Goal: Task Accomplishment & Management: Use online tool/utility

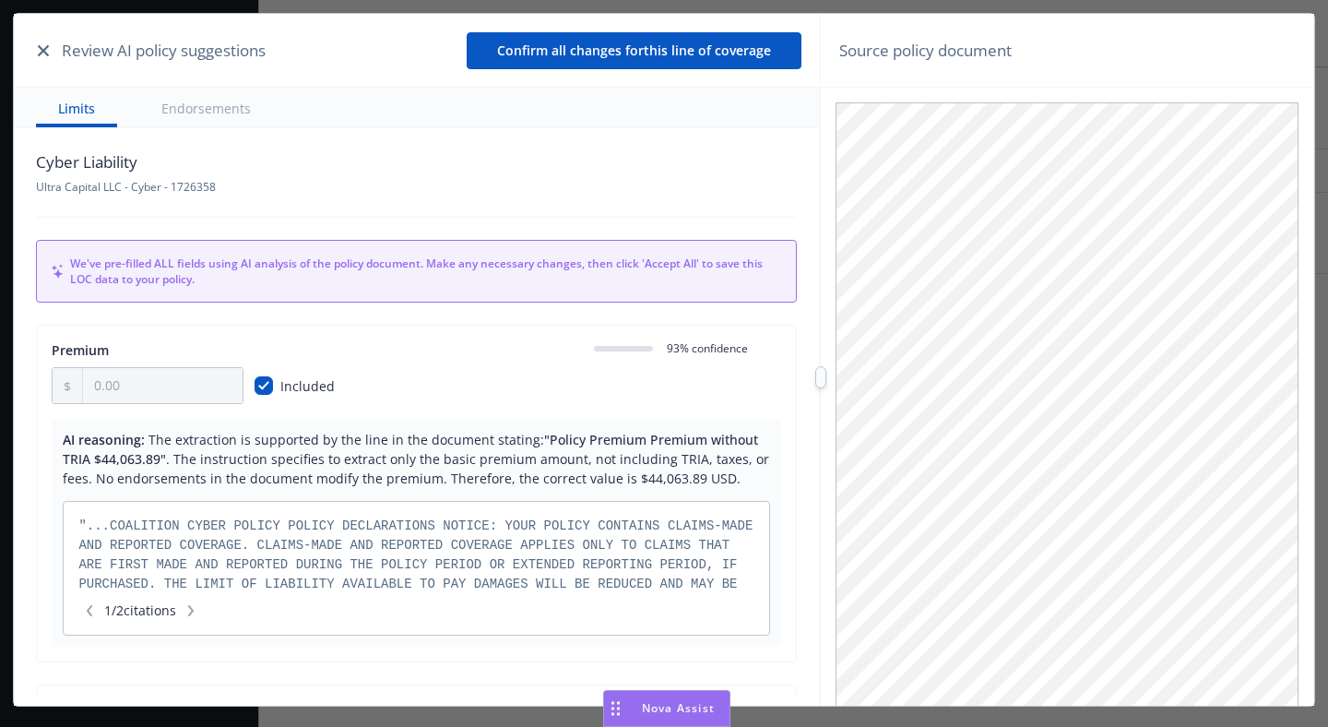
click at [636, 58] on button "Confirm all changes for this line of coverage" at bounding box center [634, 50] width 335 height 37
click at [40, 53] on icon "button" at bounding box center [43, 50] width 11 height 11
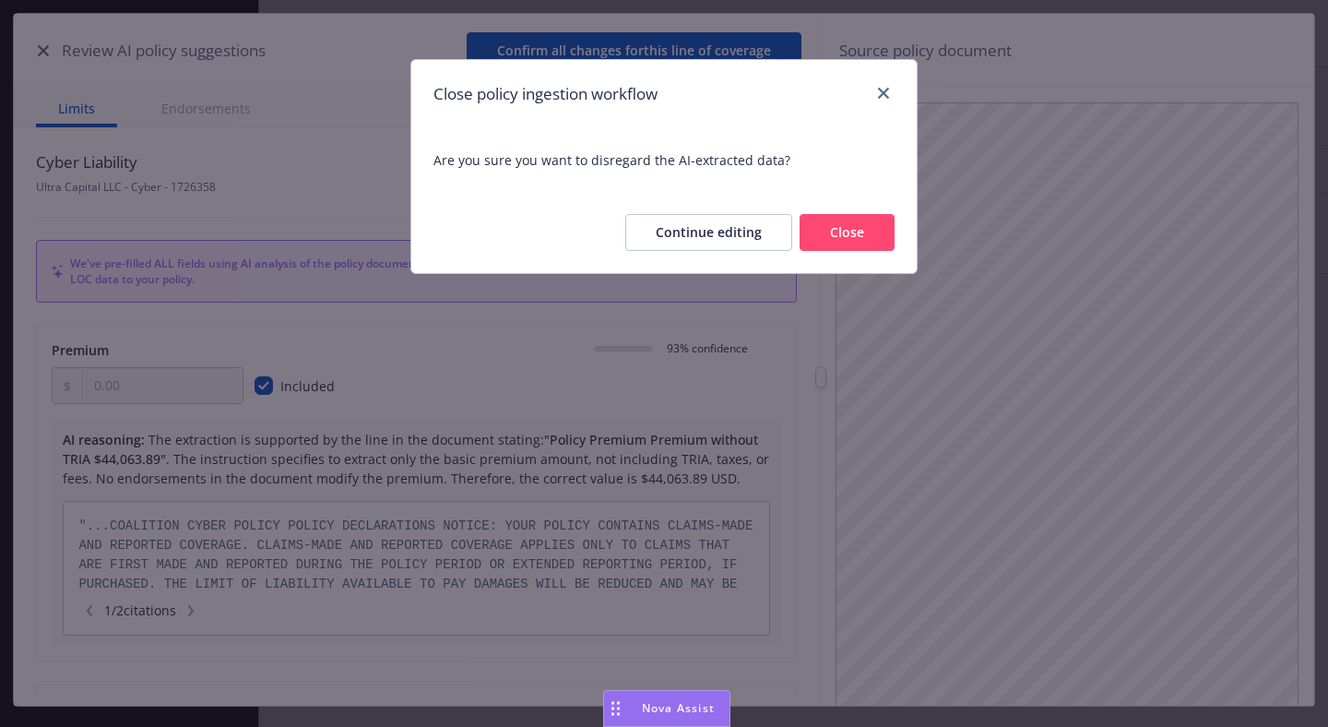
click at [544, 160] on span "Are you sure you want to disregard the AI-extracted data?" at bounding box center [664, 159] width 461 height 19
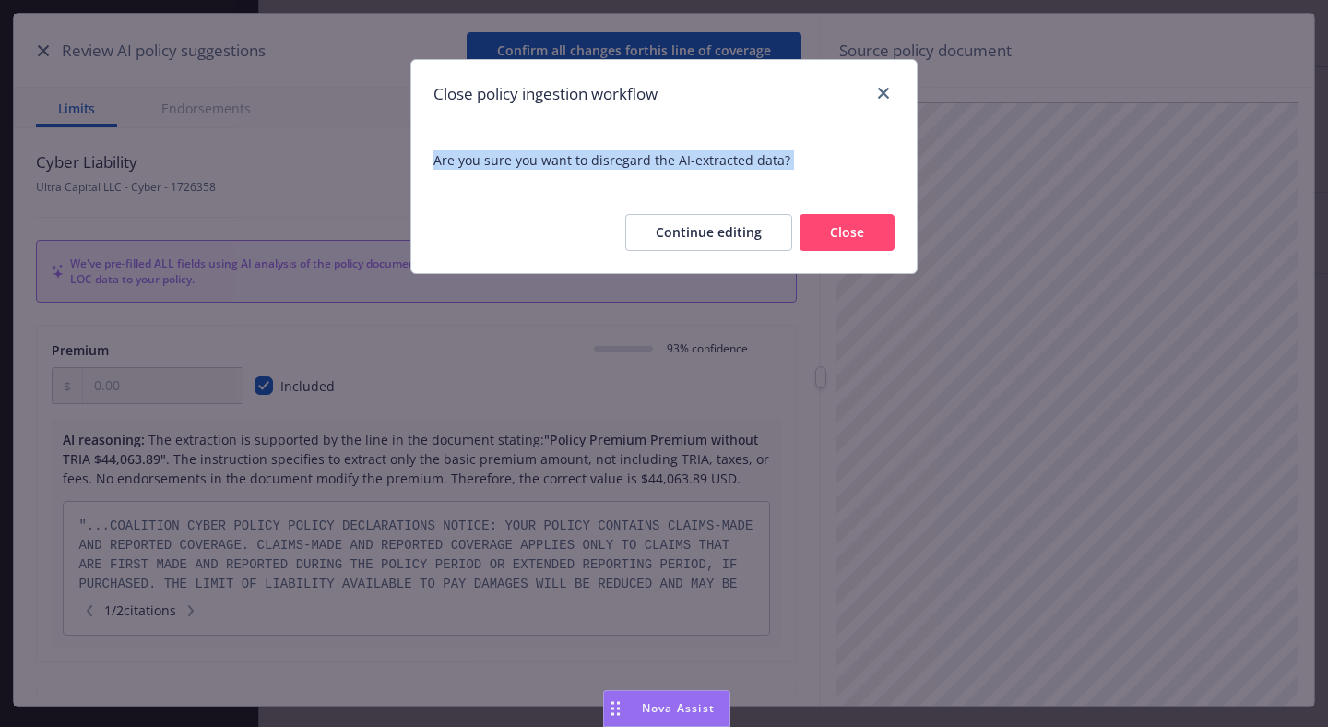
click at [544, 160] on span "Are you sure you want to disregard the AI-extracted data?" at bounding box center [664, 159] width 461 height 19
click at [612, 134] on span "Are you sure you want to disregard the AI-extracted data?" at bounding box center [663, 160] width 505 height 64
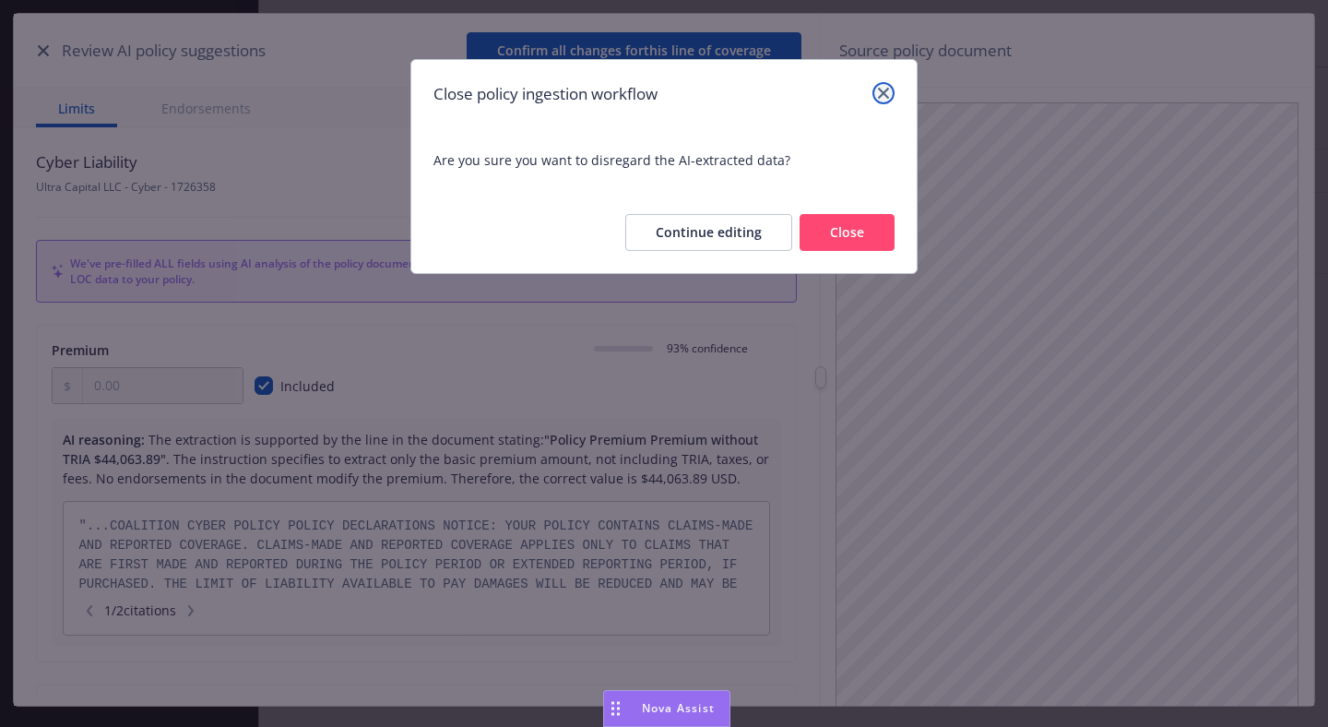
click at [885, 94] on icon "close" at bounding box center [883, 93] width 11 height 11
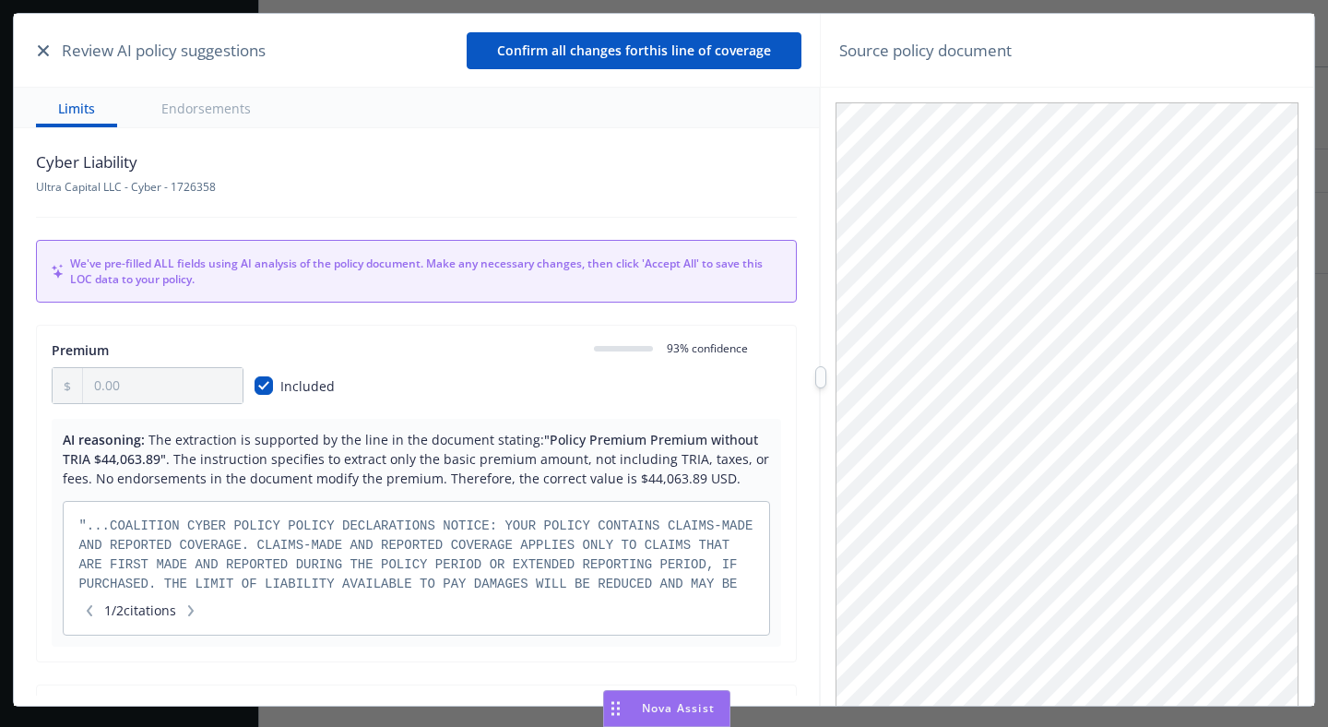
click at [499, 156] on div "Cyber Liability Ultra Capital LLC - Cyber - 1726358" at bounding box center [416, 172] width 761 height 44
click at [438, 162] on div "Cyber Liability Ultra Capital LLC - Cyber - 1726358" at bounding box center [416, 172] width 761 height 44
click at [409, 136] on div "Cyber Liability Ultra Capital LLC - Cyber - 1726358 We've pre-filled ALL fields…" at bounding box center [416, 411] width 805 height 567
click at [46, 53] on icon "button" at bounding box center [43, 50] width 11 height 11
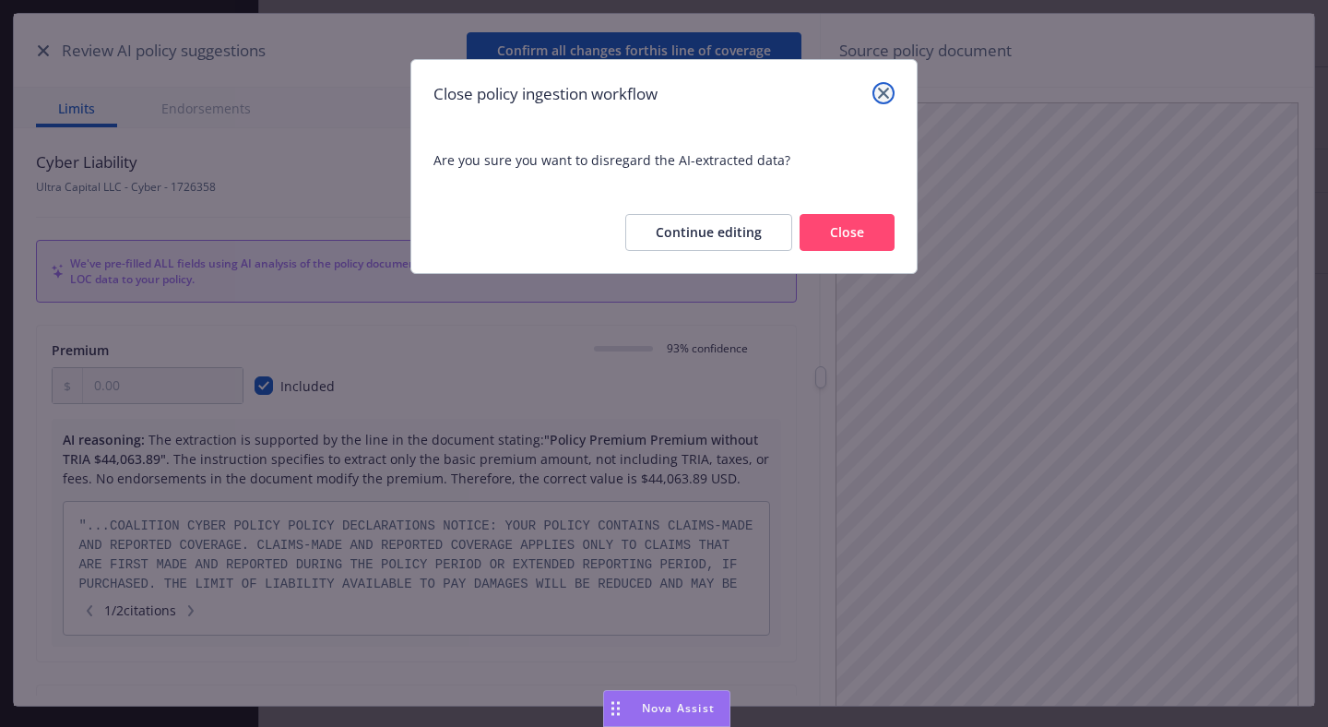
click at [891, 87] on link "close" at bounding box center [884, 93] width 22 height 22
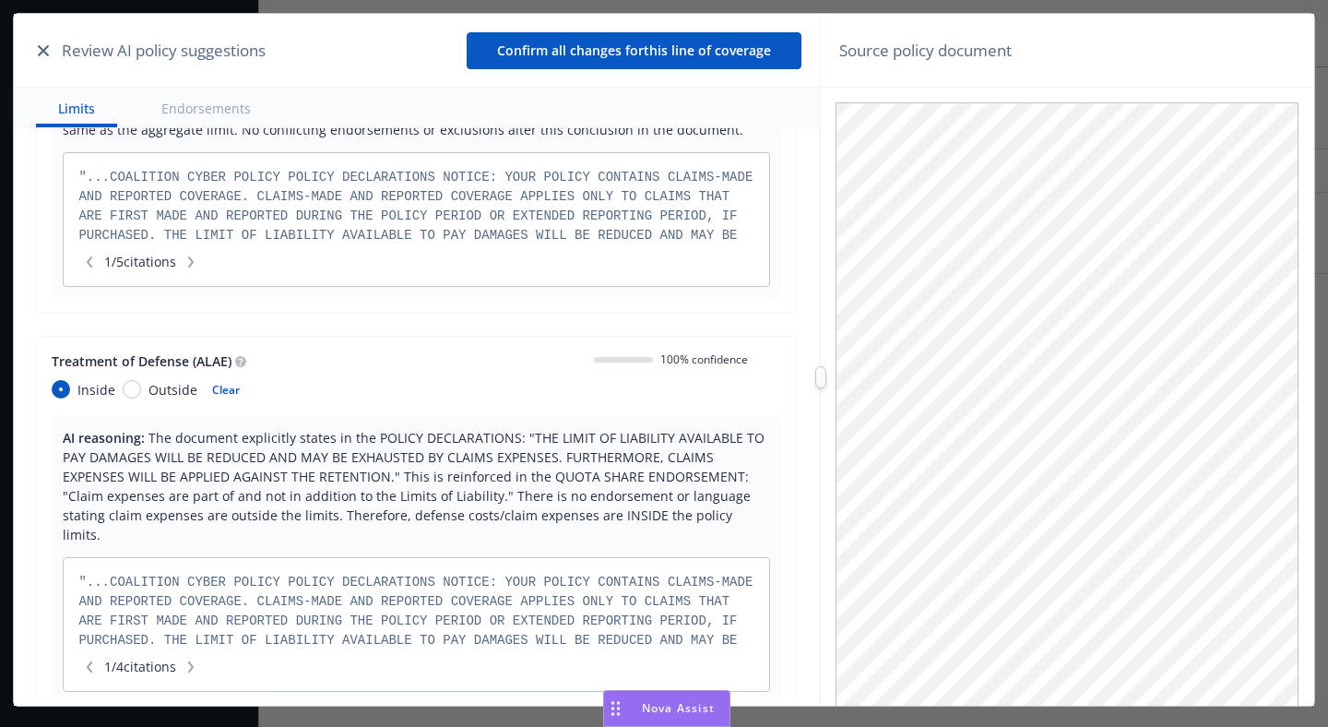
scroll to position [759, 0]
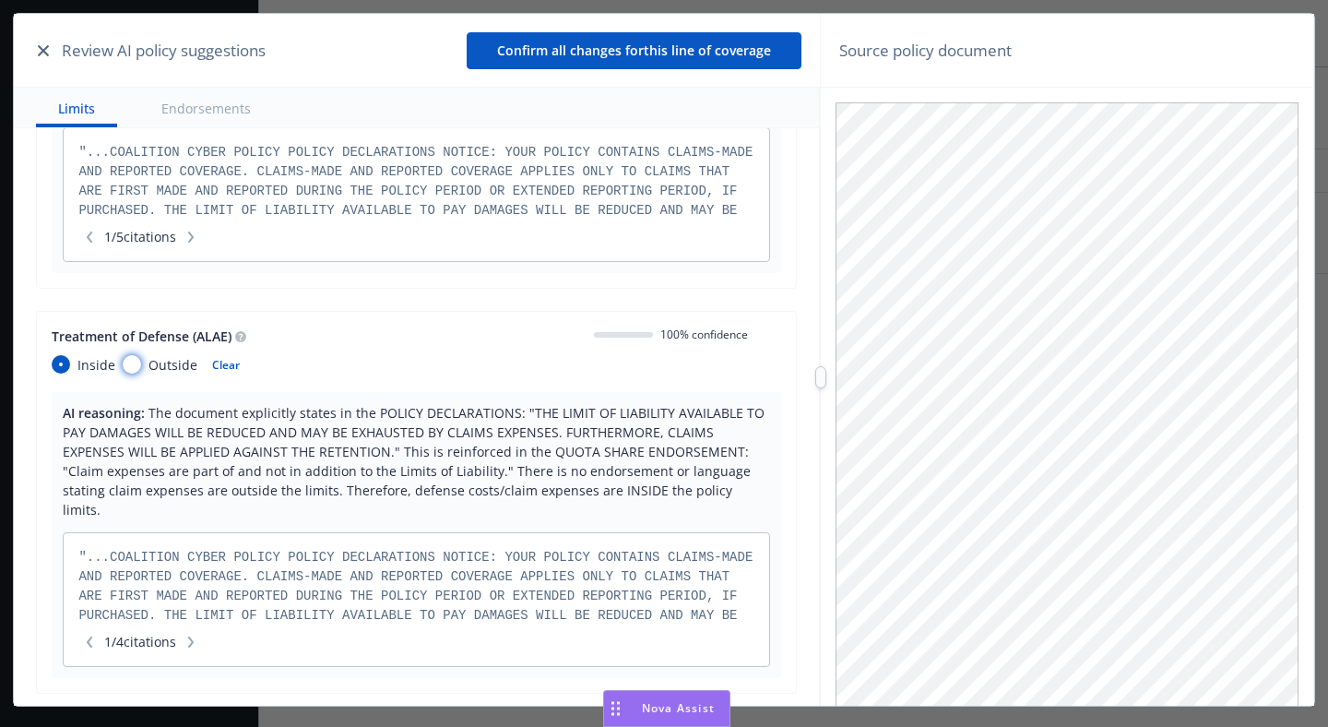
click at [132, 361] on input "Outside" at bounding box center [132, 364] width 18 height 18
radio input "true"
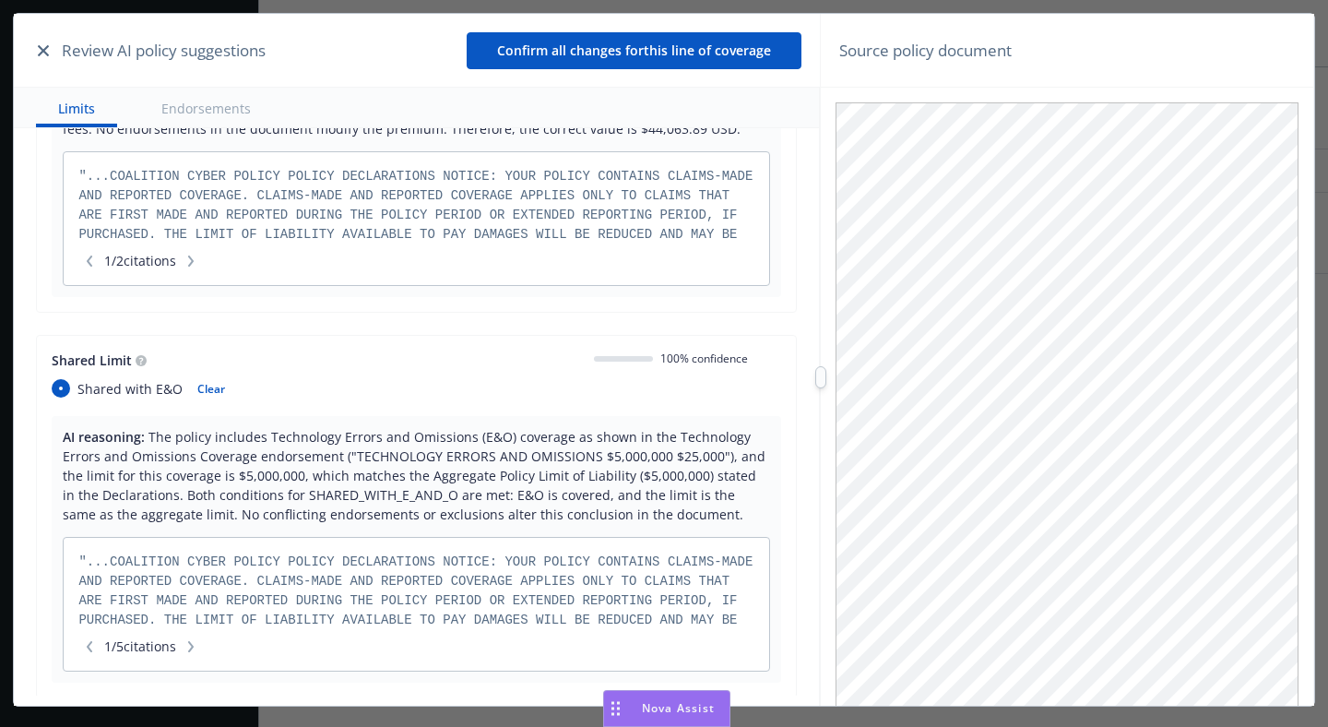
scroll to position [576, 0]
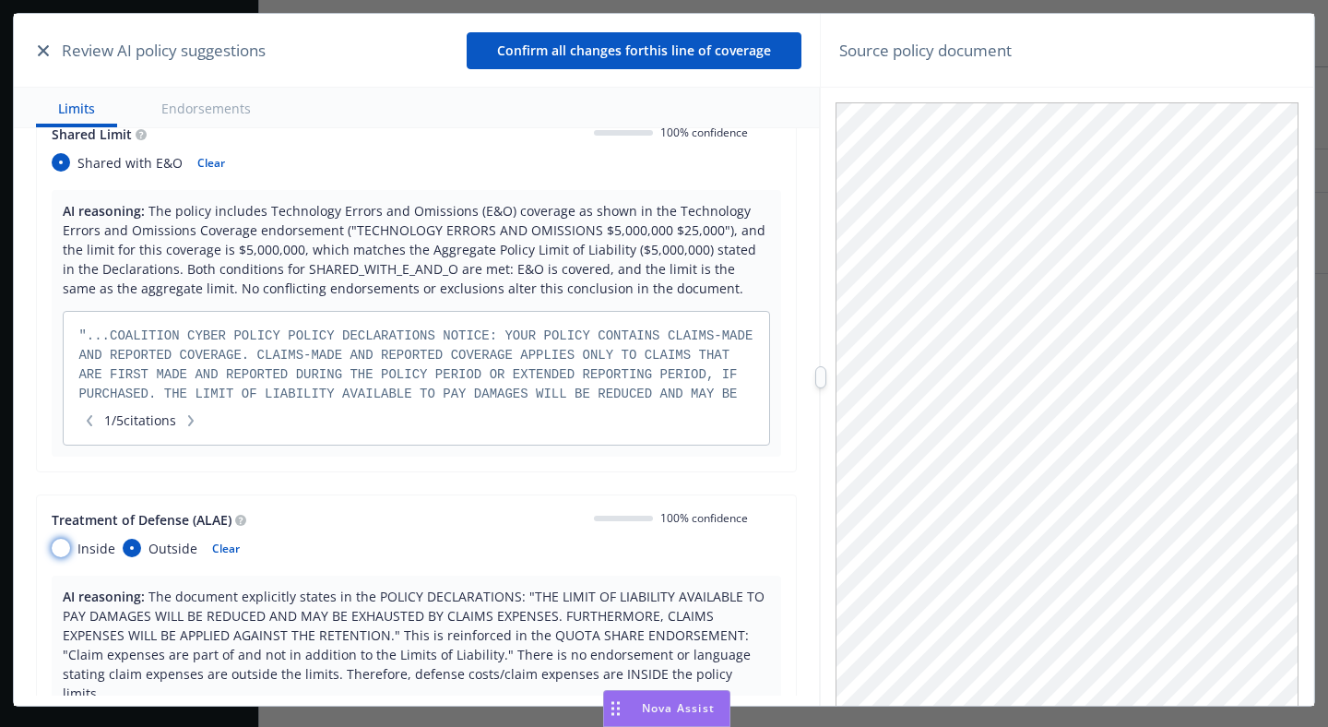
click at [65, 543] on input "Inside" at bounding box center [61, 548] width 18 height 18
radio input "true"
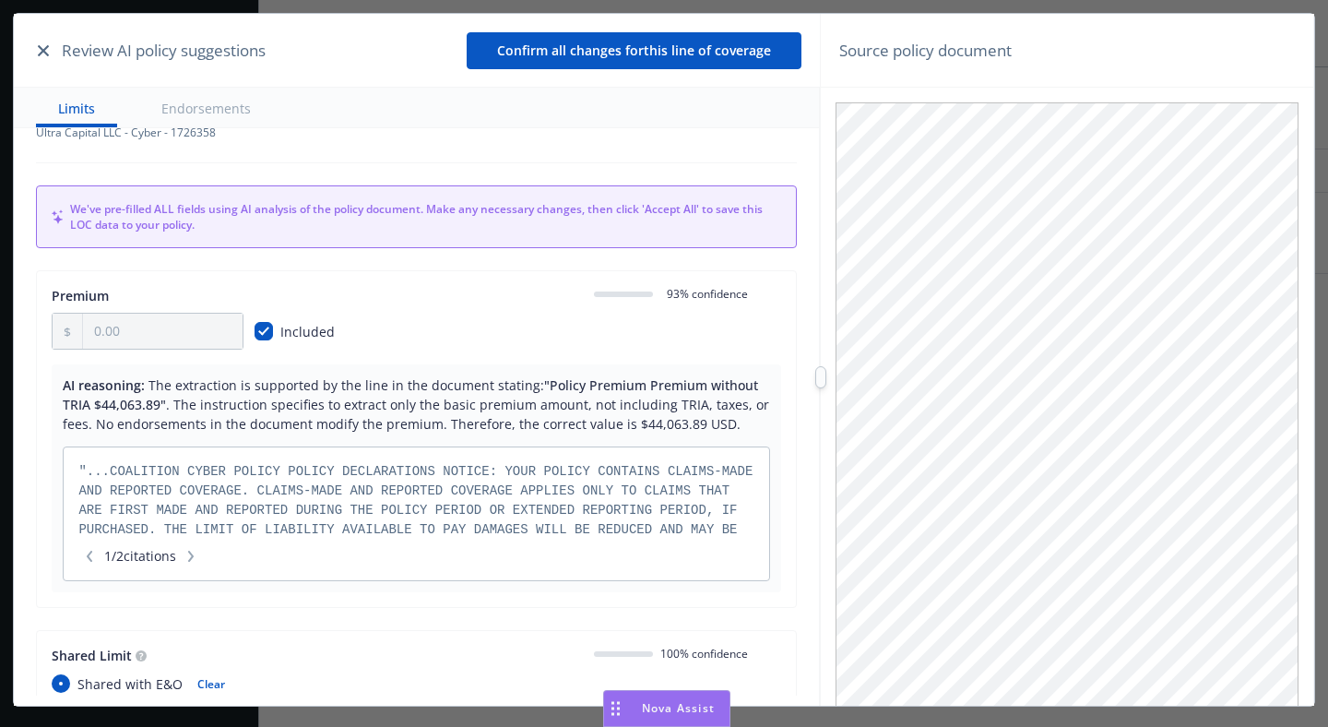
scroll to position [8, 0]
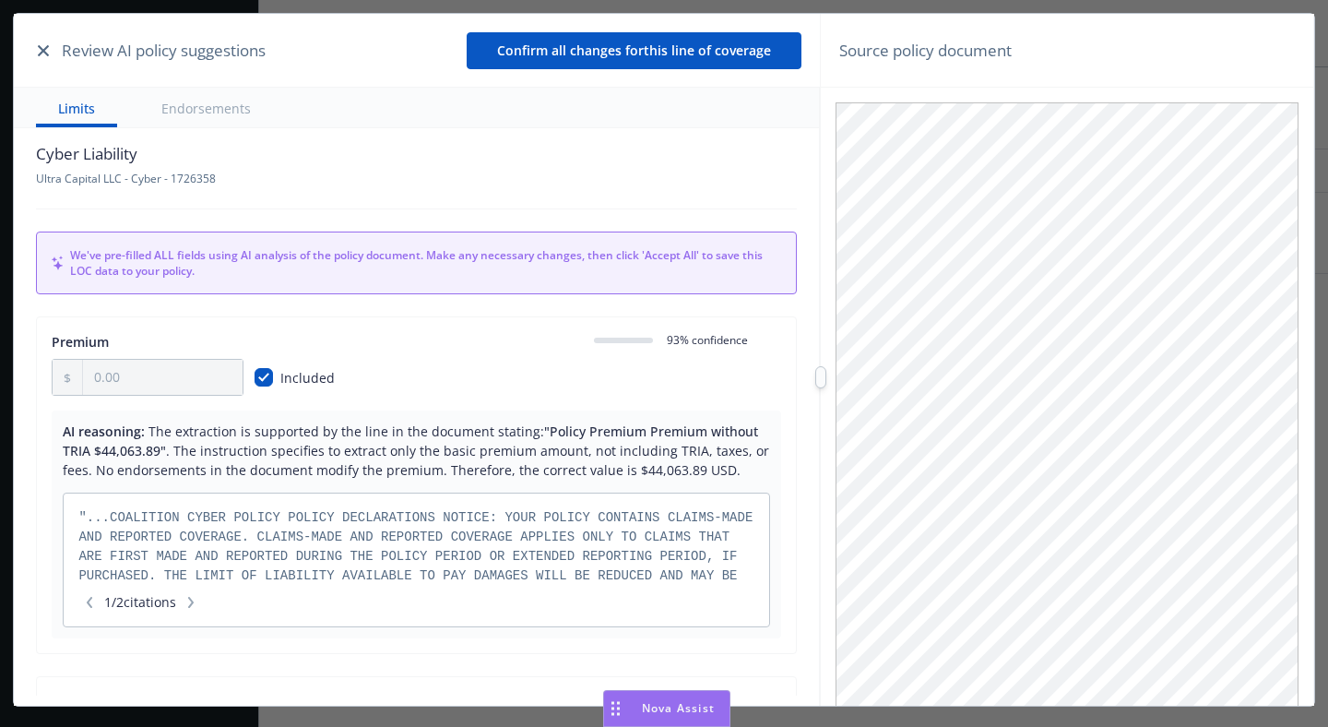
click at [277, 376] on div "Included" at bounding box center [305, 377] width 65 height 19
click at [267, 376] on input "checkbox" at bounding box center [264, 377] width 18 height 18
checkbox input "true"
click at [45, 52] on icon "button" at bounding box center [43, 50] width 11 height 11
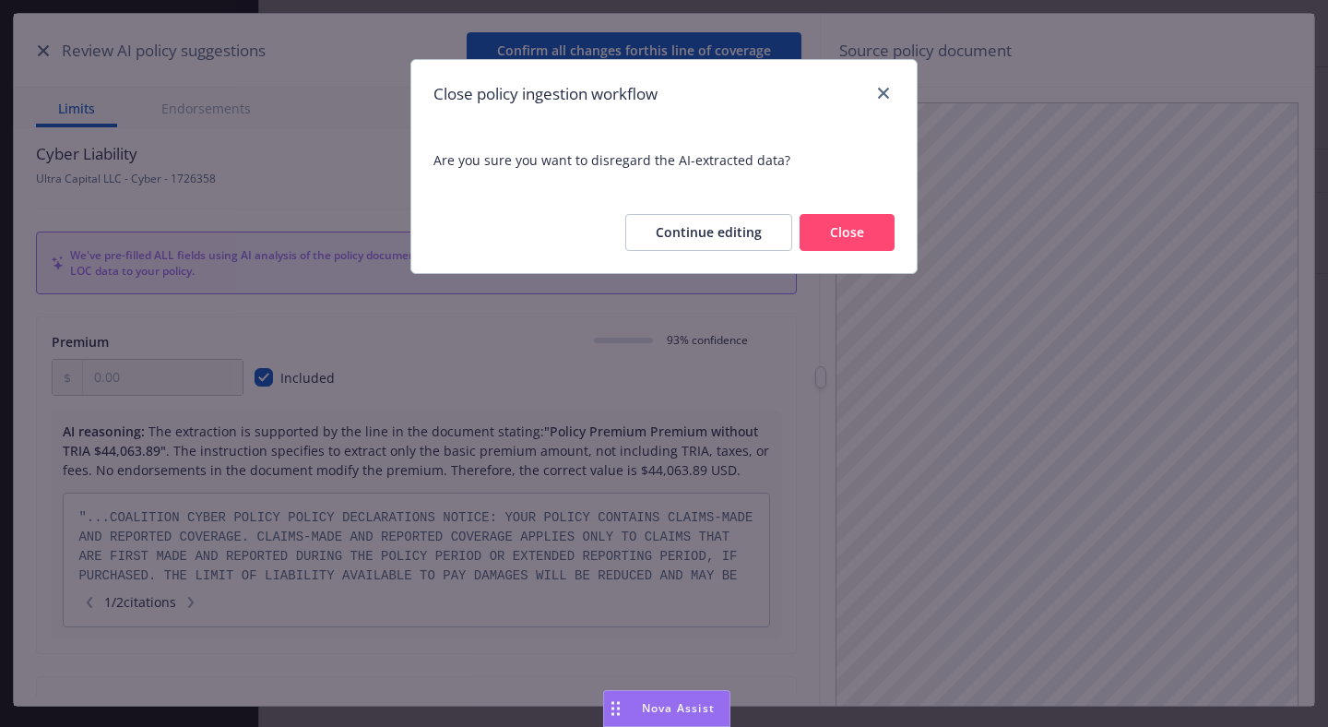
click at [855, 238] on button "Close" at bounding box center [847, 232] width 95 height 37
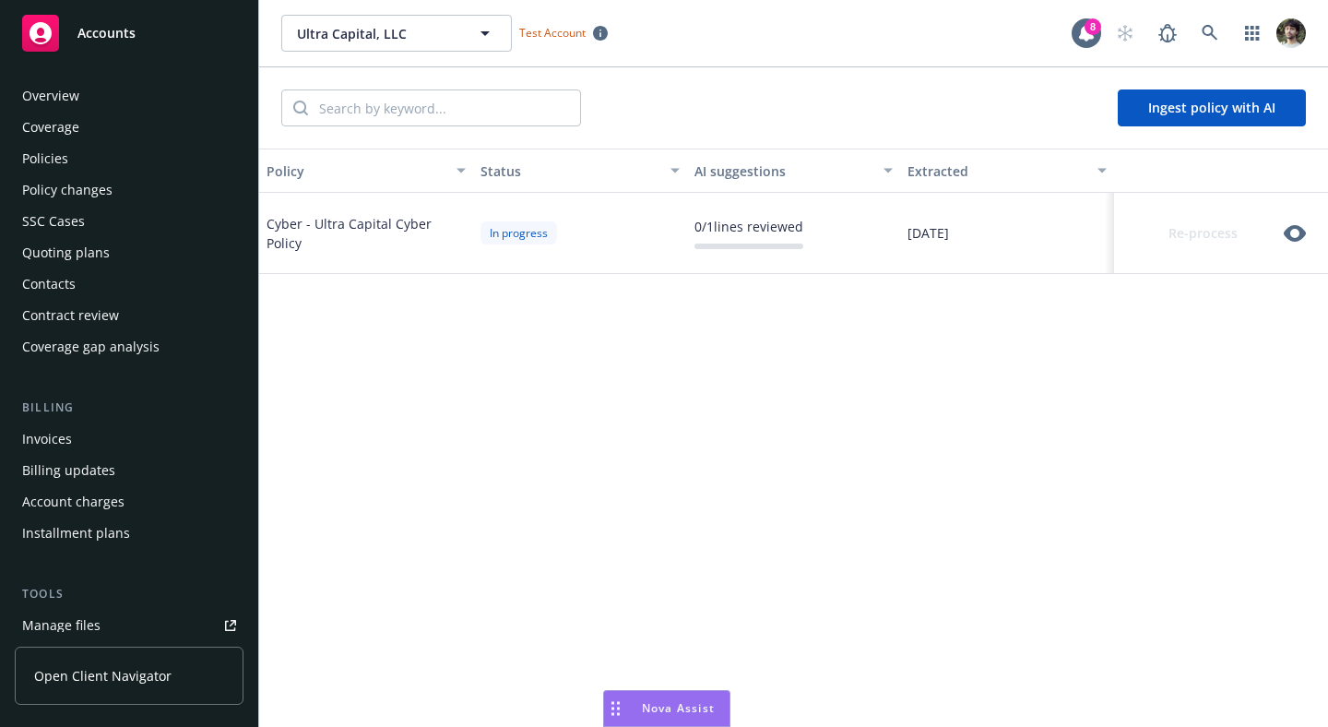
click at [1298, 232] on icon "button" at bounding box center [1295, 233] width 22 height 22
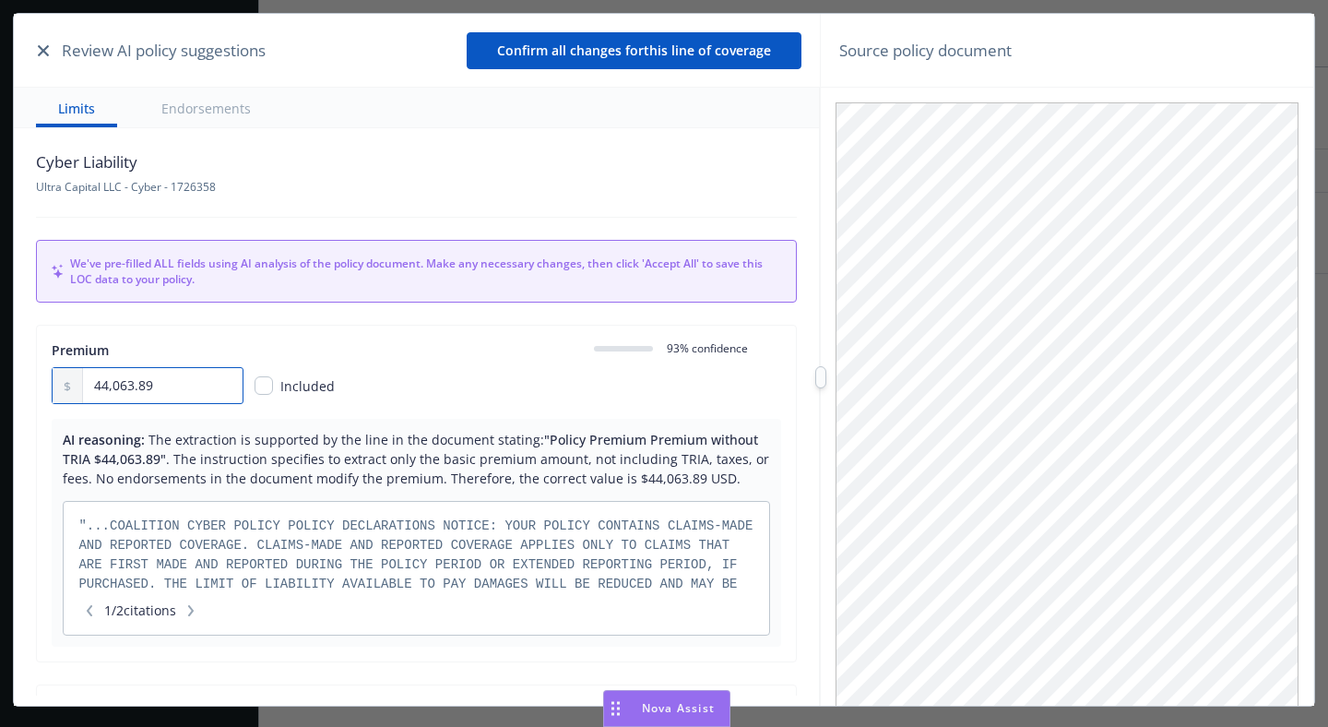
click at [178, 390] on input "44,063.89" at bounding box center [163, 385] width 160 height 35
type input "323,423.00"
click at [247, 213] on div "Cyber Liability Ultra Capital LLC - Cyber - 1726358 We've pre-filled ALL fields…" at bounding box center [416, 411] width 805 height 567
click at [41, 50] on icon "button" at bounding box center [43, 50] width 11 height 11
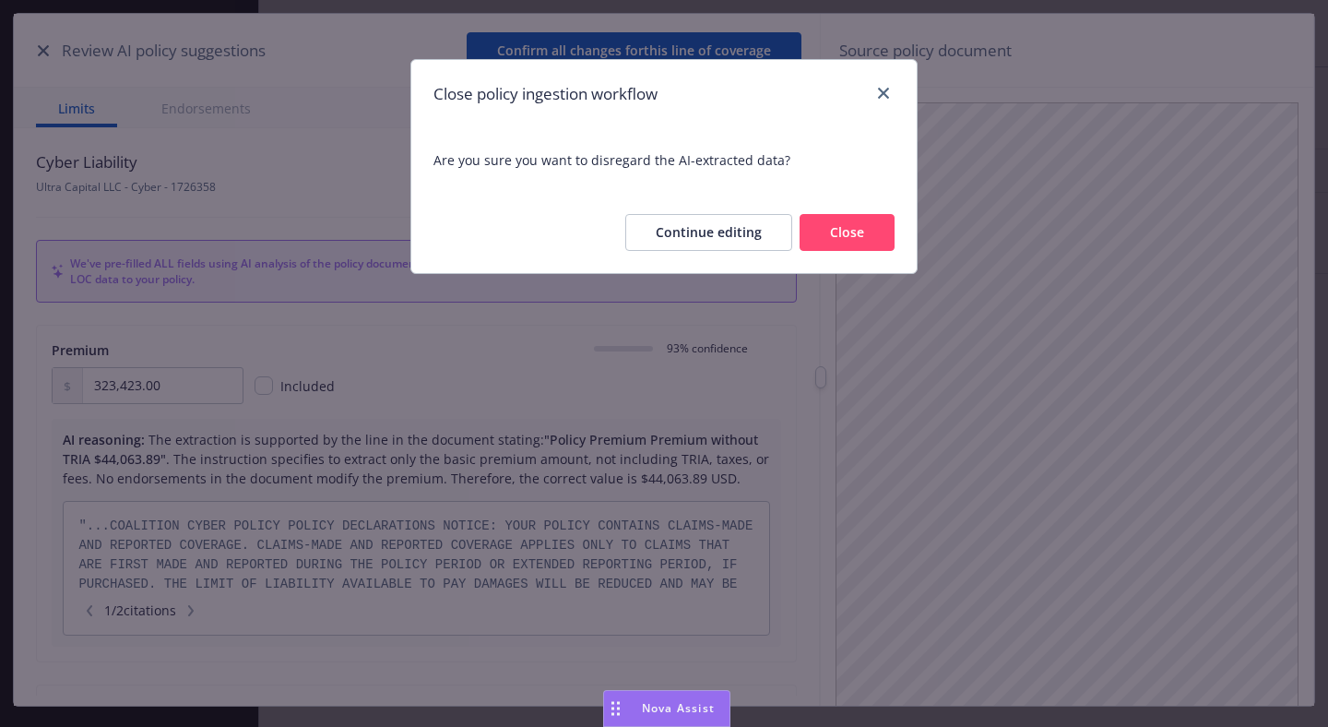
click at [830, 235] on button "Close" at bounding box center [847, 232] width 95 height 37
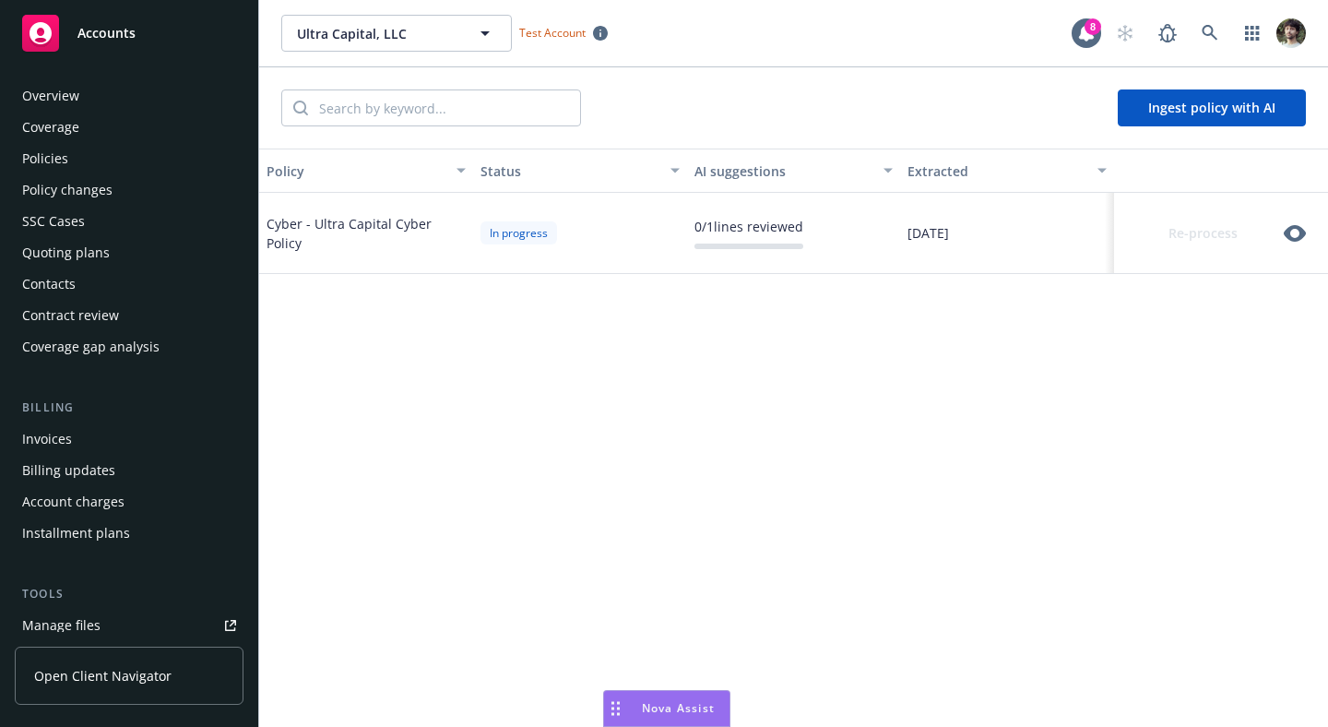
click at [1301, 241] on icon "button" at bounding box center [1295, 233] width 22 height 22
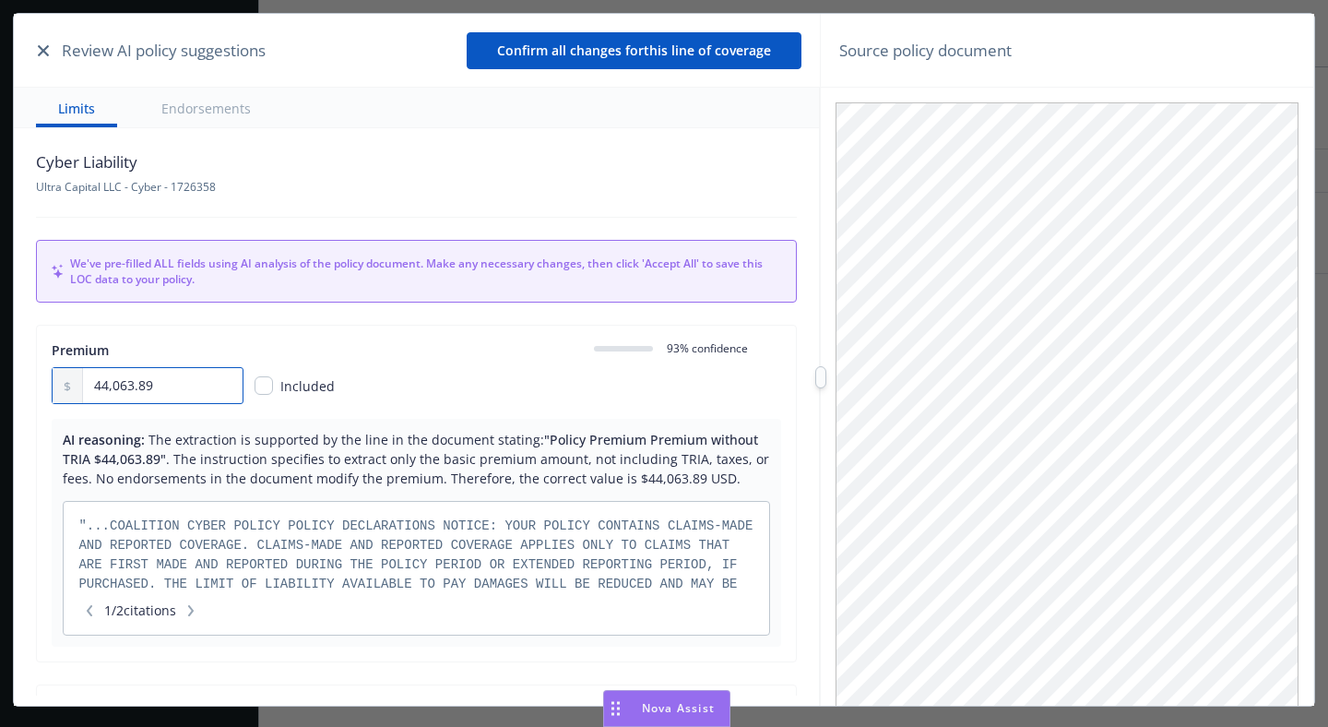
click at [165, 382] on input "44,063.89" at bounding box center [163, 385] width 160 height 35
drag, startPoint x: 165, startPoint y: 382, endPoint x: 137, endPoint y: 383, distance: 28.6
click at [137, 383] on input "44,063.89" at bounding box center [163, 385] width 160 height 35
click at [205, 384] on input "44,063.89" at bounding box center [163, 385] width 160 height 35
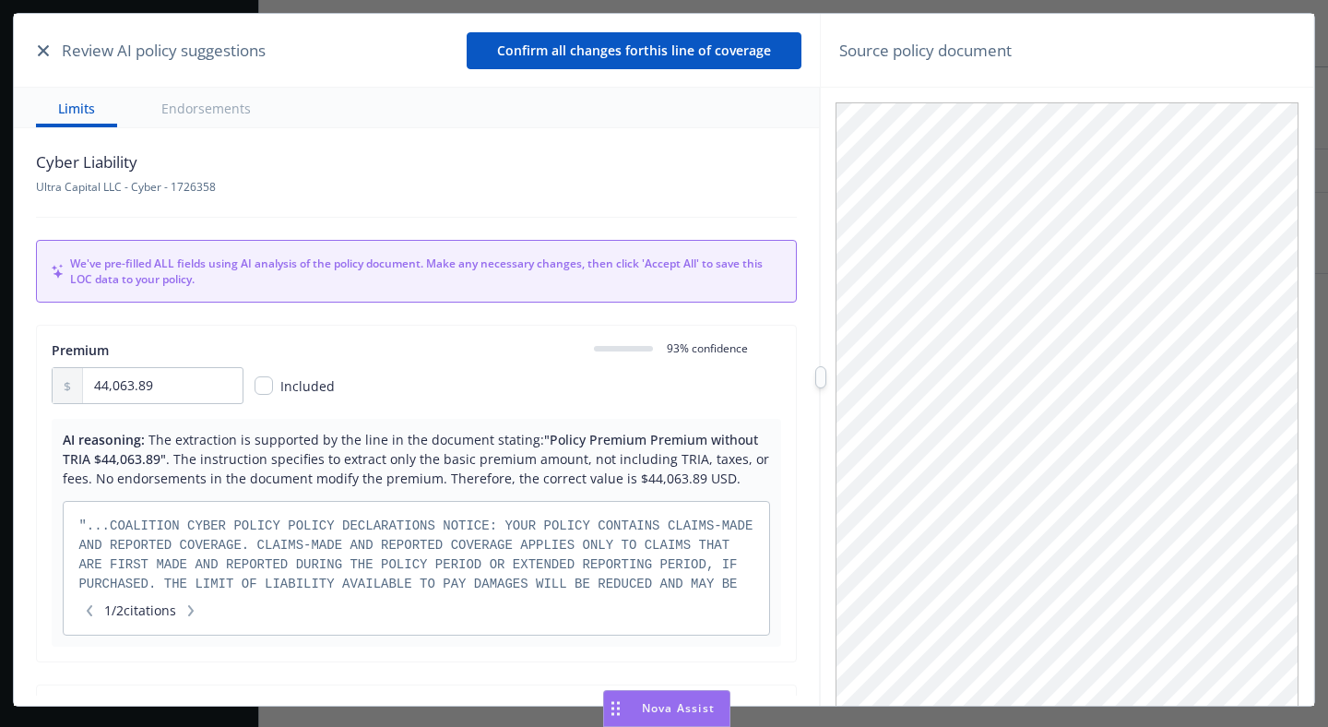
click at [255, 315] on div "Cyber Liability Ultra Capital LLC - Cyber - 1726358 We've pre-filled ALL fields…" at bounding box center [416, 411] width 805 height 567
click at [39, 49] on icon "button" at bounding box center [43, 50] width 11 height 11
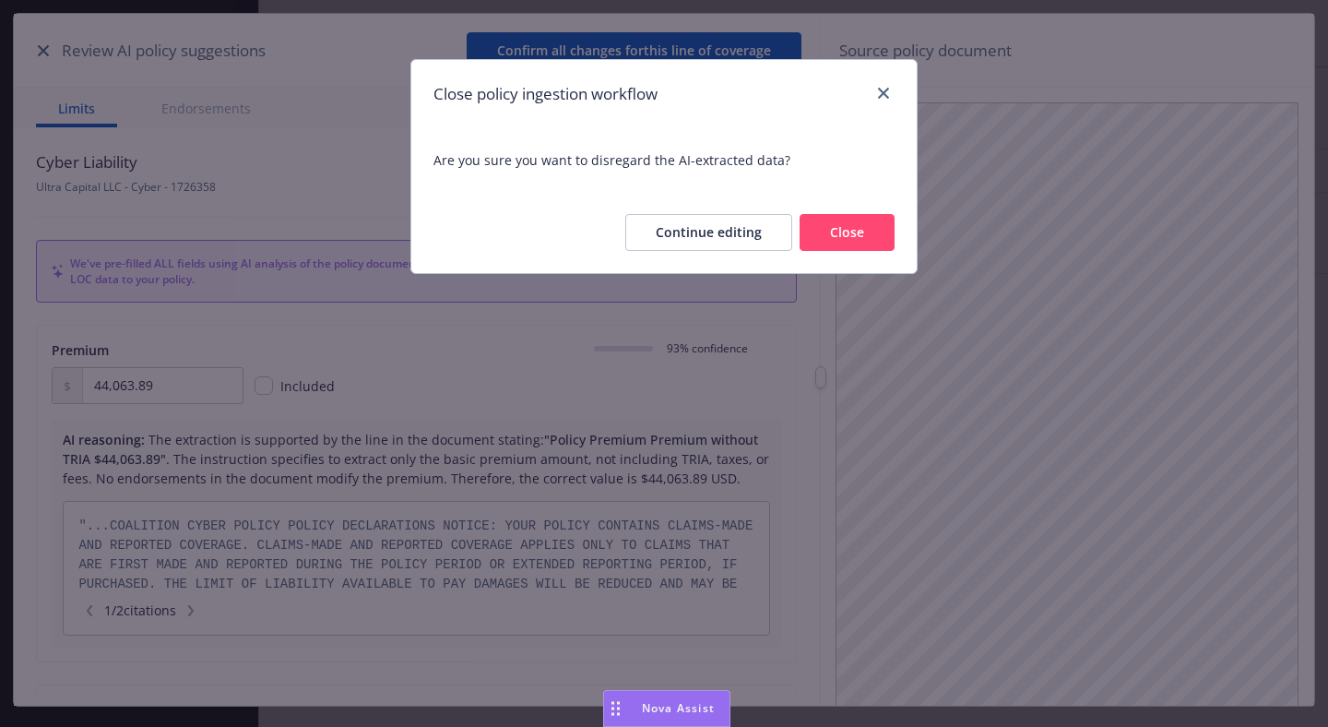
click at [863, 230] on button "Close" at bounding box center [847, 232] width 95 height 37
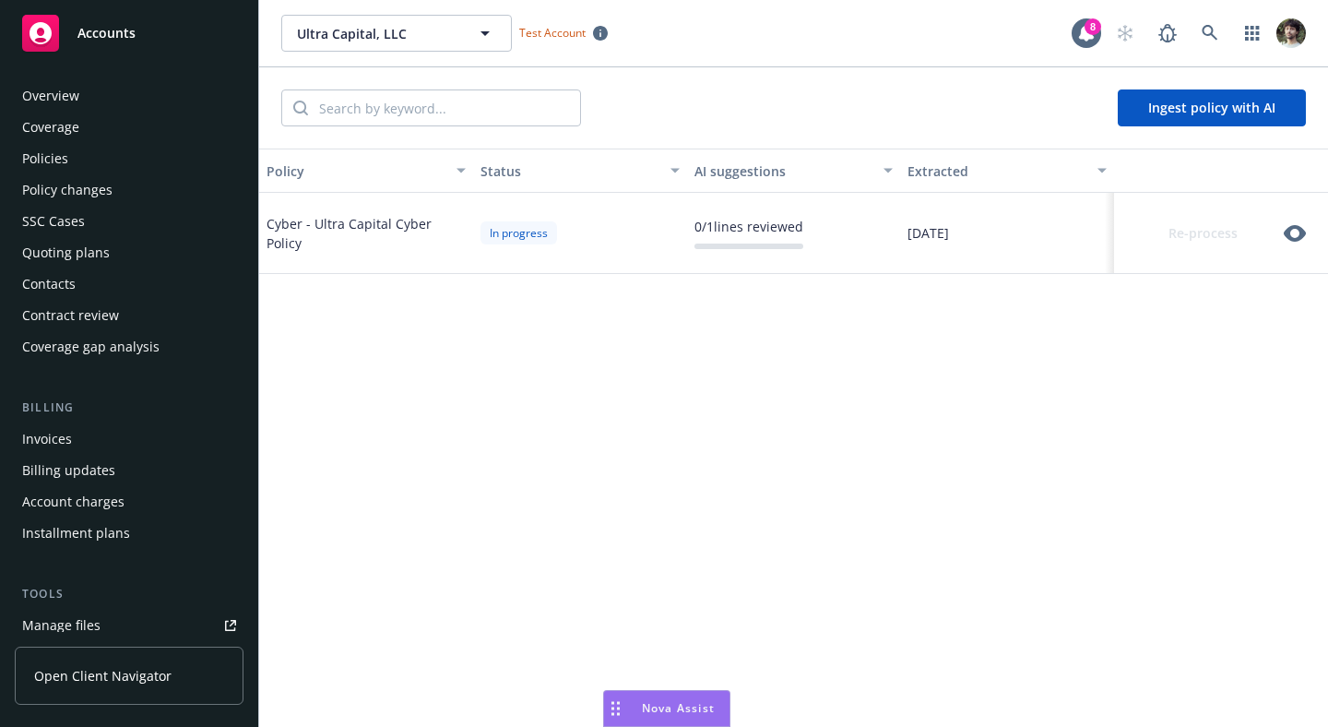
click at [1300, 249] on div "Re-process" at bounding box center [1218, 233] width 192 height 37
click at [1301, 238] on icon "button" at bounding box center [1295, 233] width 22 height 17
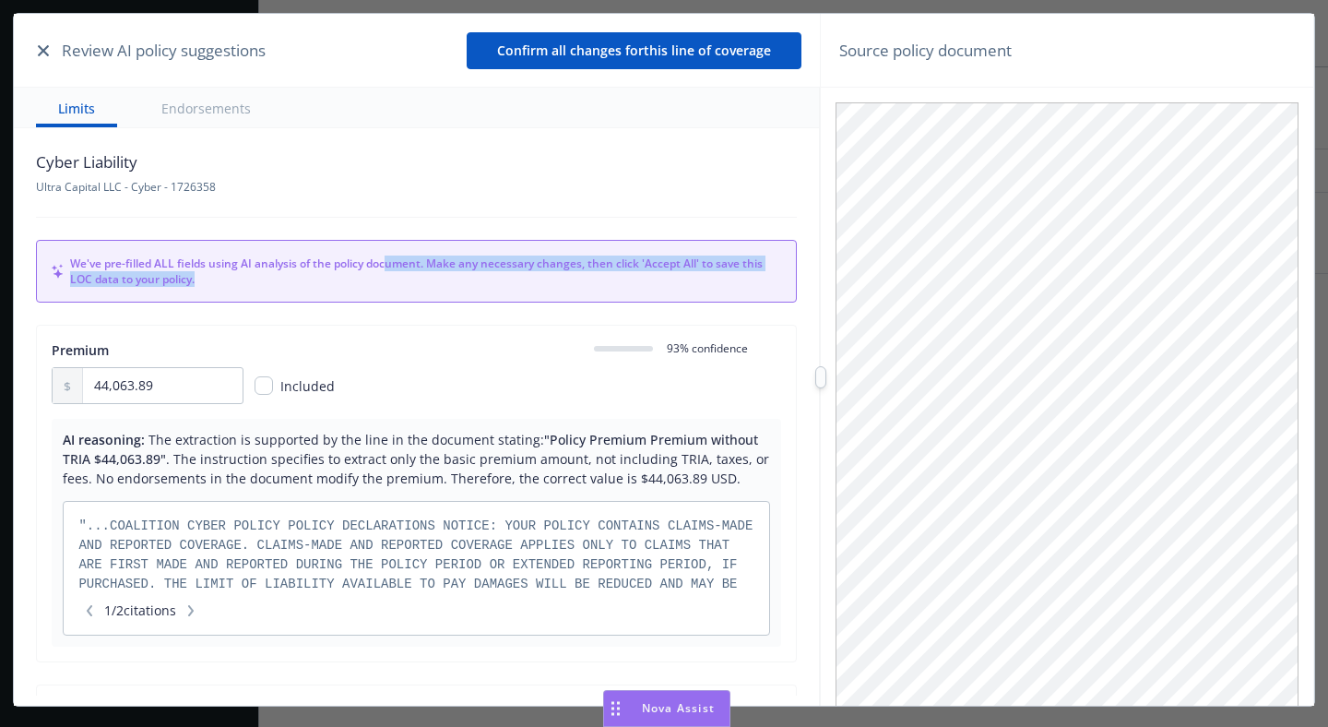
drag, startPoint x: 690, startPoint y: 279, endPoint x: 386, endPoint y: 261, distance: 304.0
click at [386, 261] on span "We've pre-filled ALL fields using AI analysis of the policy document. Make any …" at bounding box center [425, 271] width 711 height 31
click at [317, 250] on div "We've pre-filled ALL fields using AI analysis of the policy document. Make any …" at bounding box center [416, 271] width 761 height 63
click at [391, 225] on div "Cyber Liability Ultra Capital LLC - Cyber - 1726358 We've pre-filled ALL fields…" at bounding box center [416, 411] width 805 height 567
drag, startPoint x: 391, startPoint y: 225, endPoint x: 392, endPoint y: 300, distance: 74.7
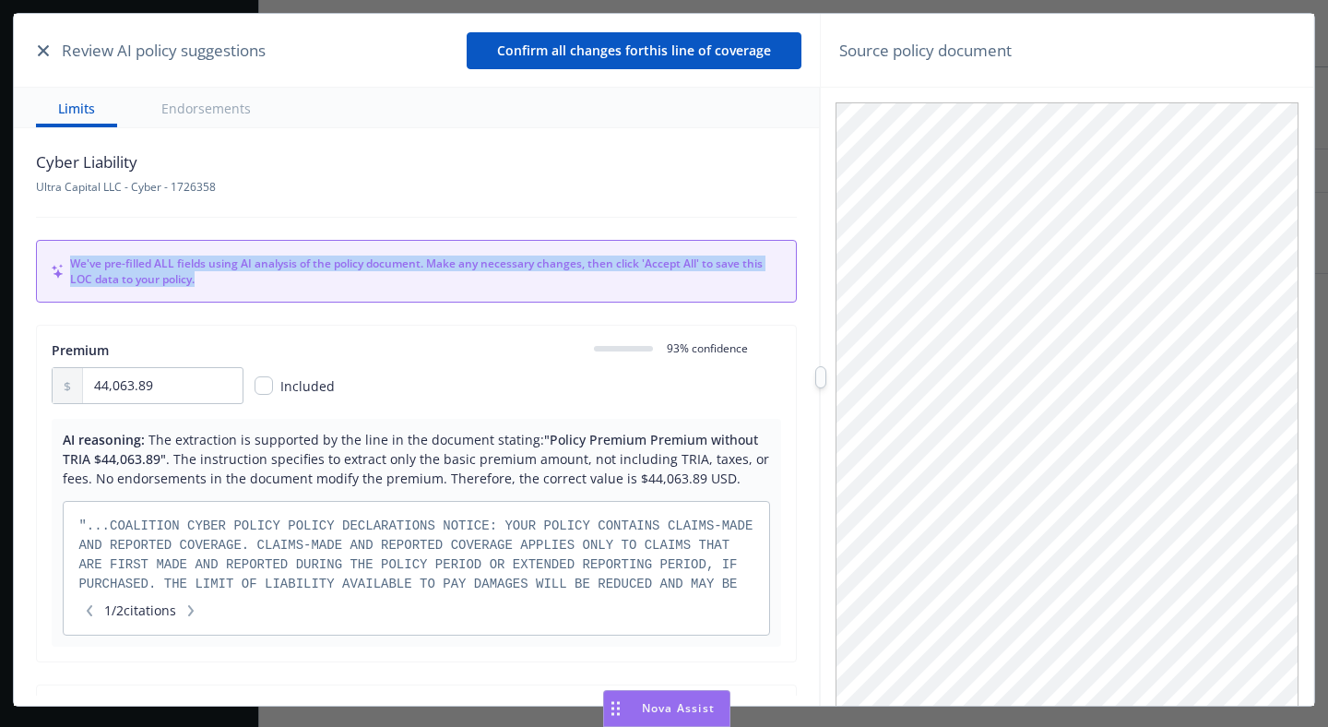
click at [392, 300] on div "Cyber Liability Ultra Capital LLC - Cyber - 1726358 We've pre-filled ALL fields…" at bounding box center [416, 411] width 805 height 567
click at [50, 59] on button "button" at bounding box center [43, 51] width 22 height 22
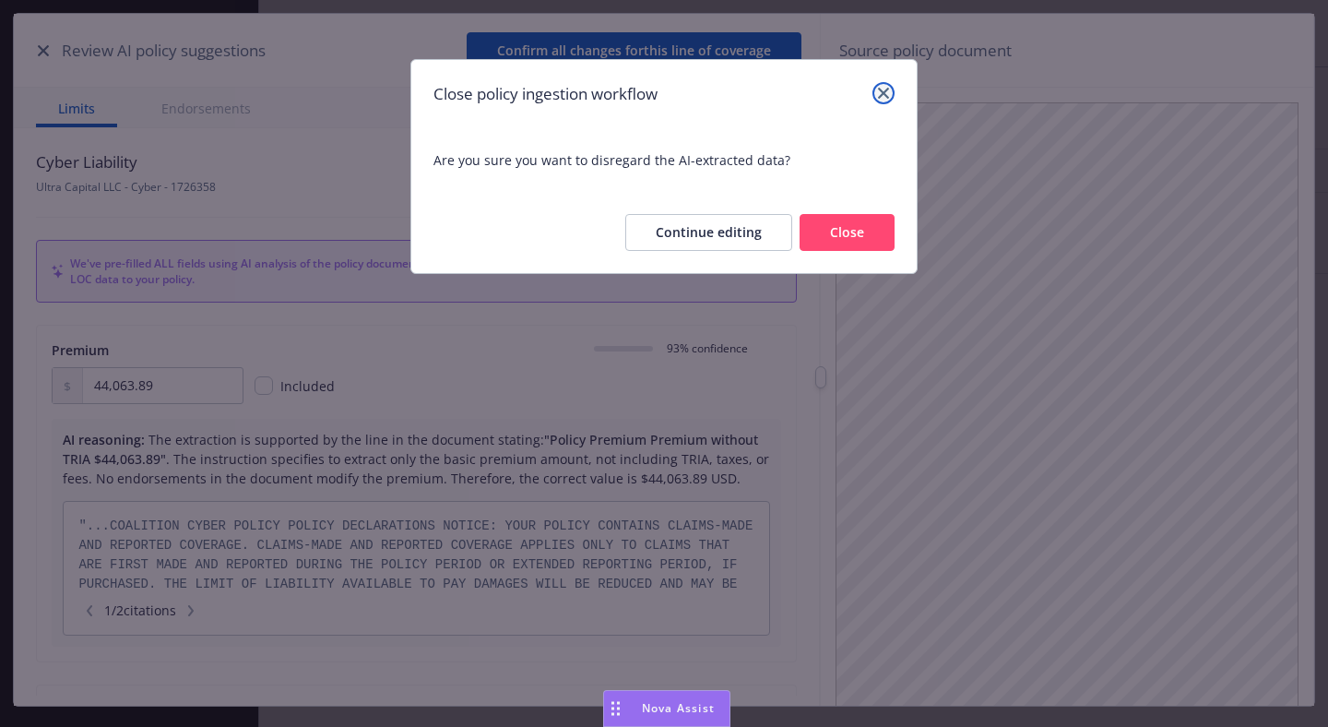
click at [886, 91] on icon "close" at bounding box center [883, 93] width 11 height 11
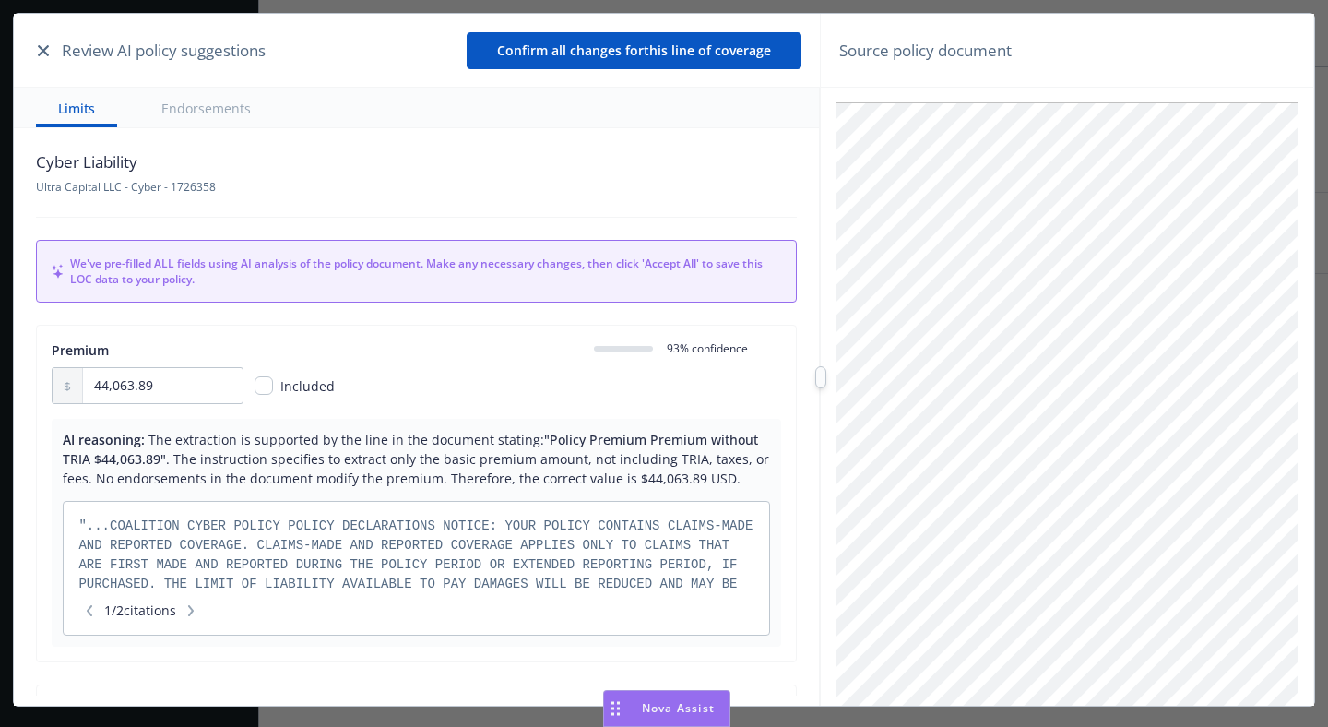
click at [604, 274] on span "We've pre-filled ALL fields using AI analysis of the policy document. Make any …" at bounding box center [425, 271] width 711 height 31
click at [579, 282] on span "We've pre-filled ALL fields using AI analysis of the policy document. Make any …" at bounding box center [425, 271] width 711 height 31
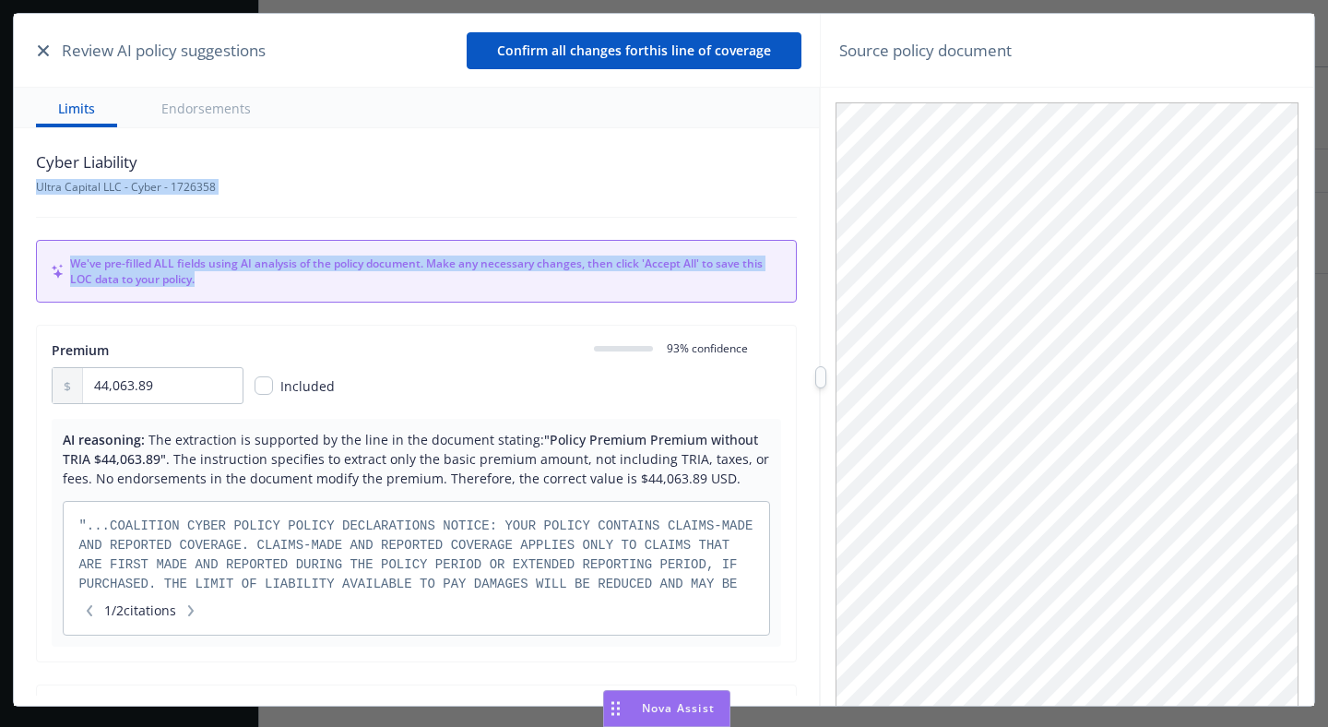
drag, startPoint x: 579, startPoint y: 282, endPoint x: 590, endPoint y: 188, distance: 94.7
click at [590, 188] on div "Cyber Liability Ultra Capital LLC - Cyber - 1726358 We've pre-filled ALL fields…" at bounding box center [416, 411] width 805 height 567
click at [505, 154] on div "Cyber Liability Ultra Capital LLC - Cyber - 1726358" at bounding box center [416, 172] width 761 height 44
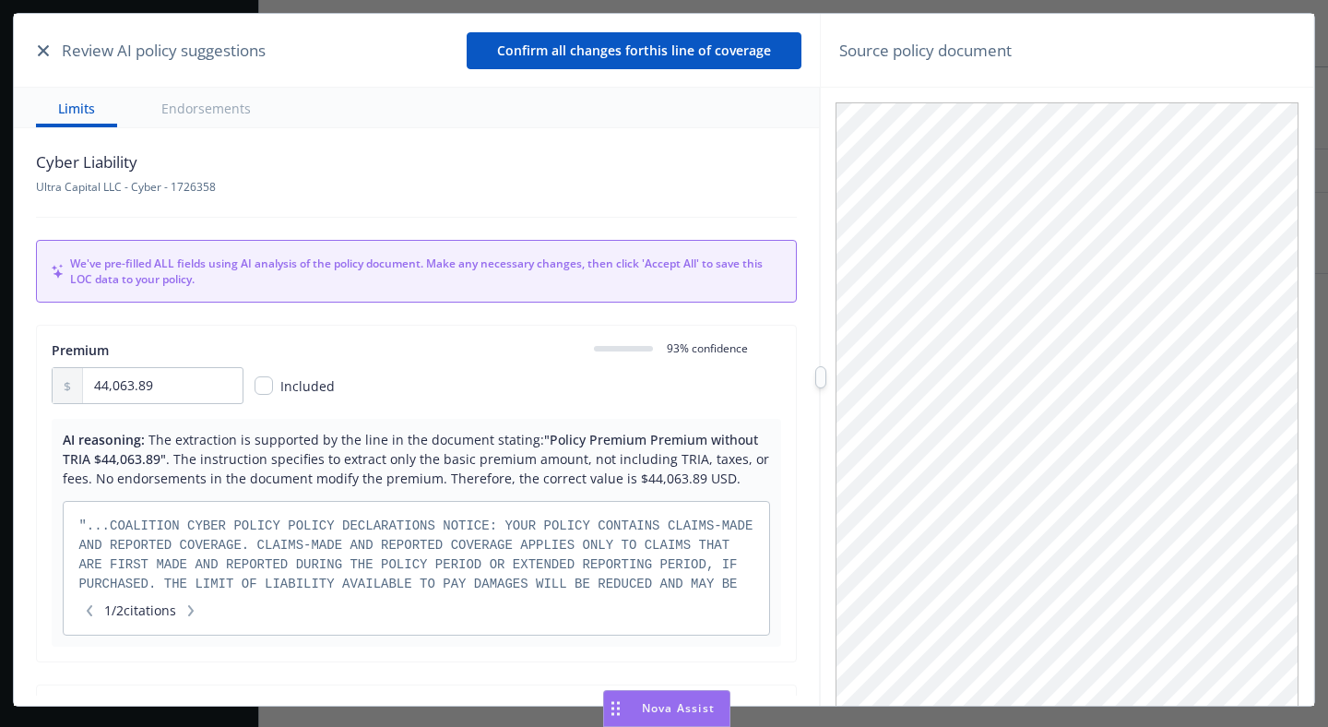
click at [406, 151] on div "Cyber Liability Ultra Capital LLC - Cyber - 1726358" at bounding box center [416, 172] width 761 height 44
click at [194, 117] on button "Endorsements" at bounding box center [206, 108] width 134 height 40
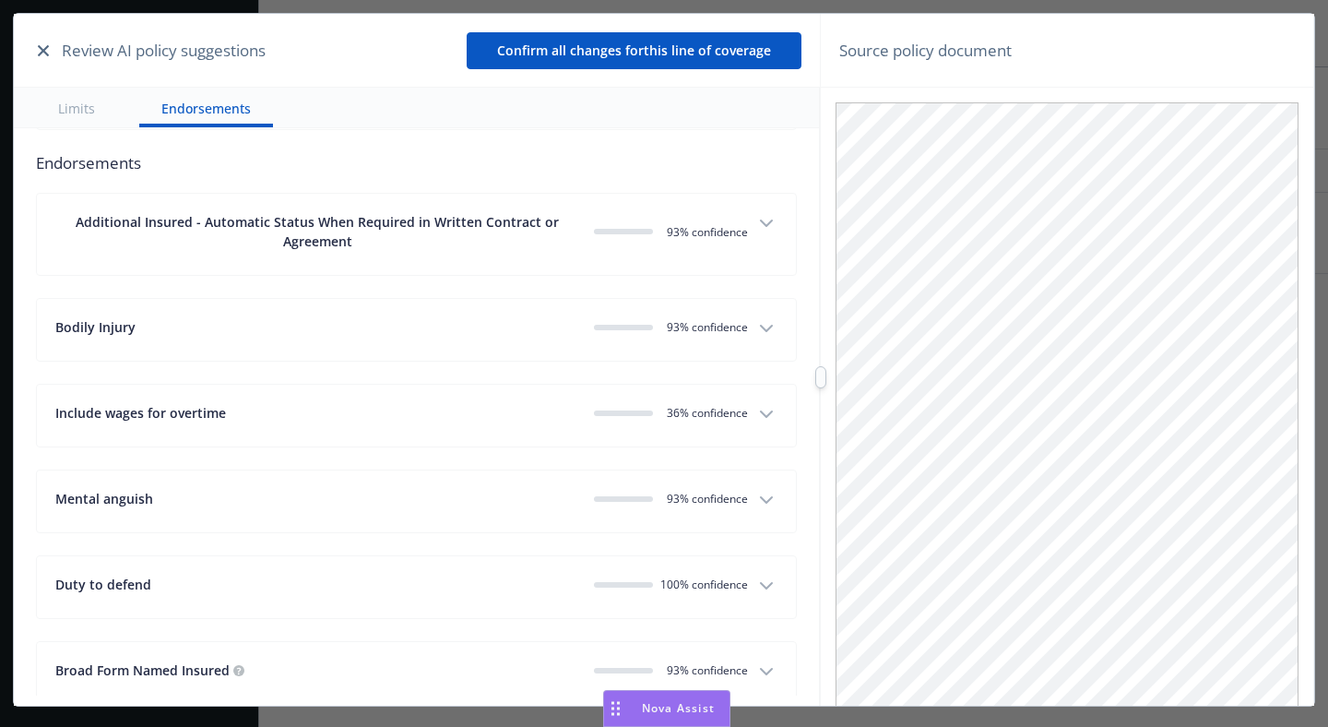
scroll to position [3516, 0]
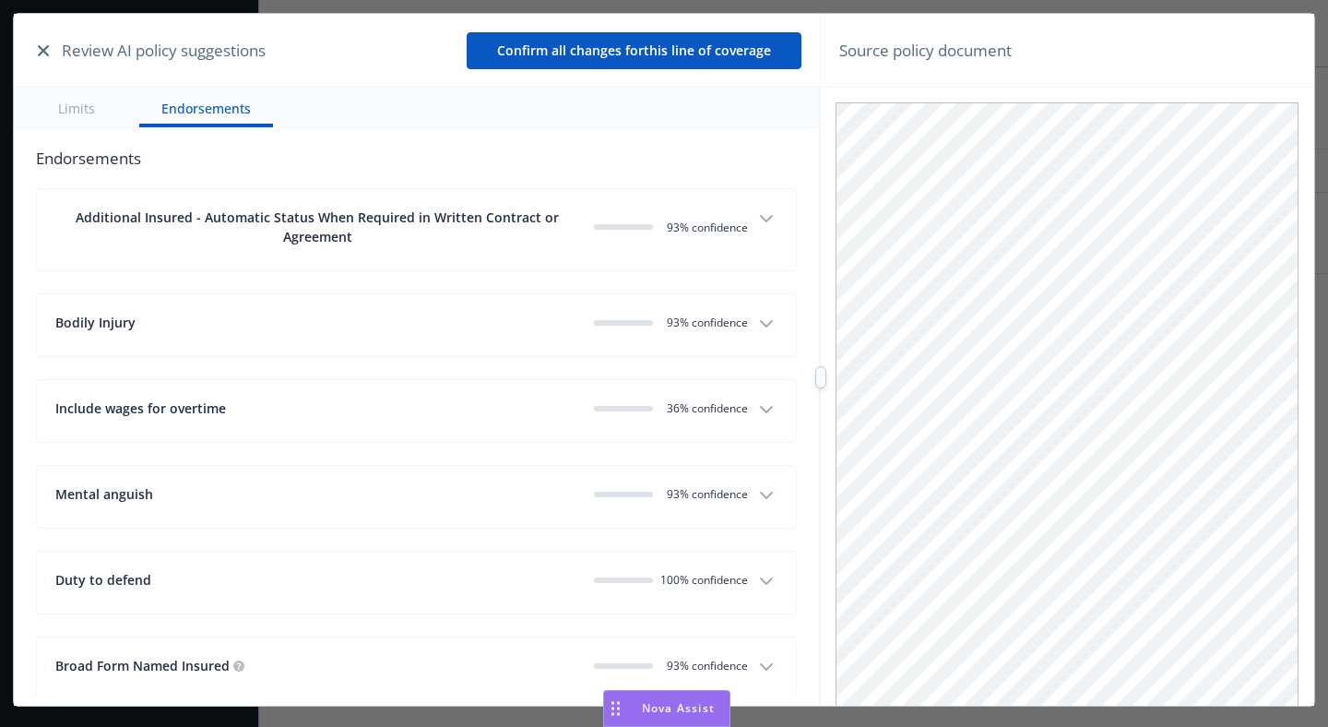
click at [435, 209] on div "Additional Insured - Automatic Status When Required in Written Contract or Agre…" at bounding box center [317, 227] width 524 height 39
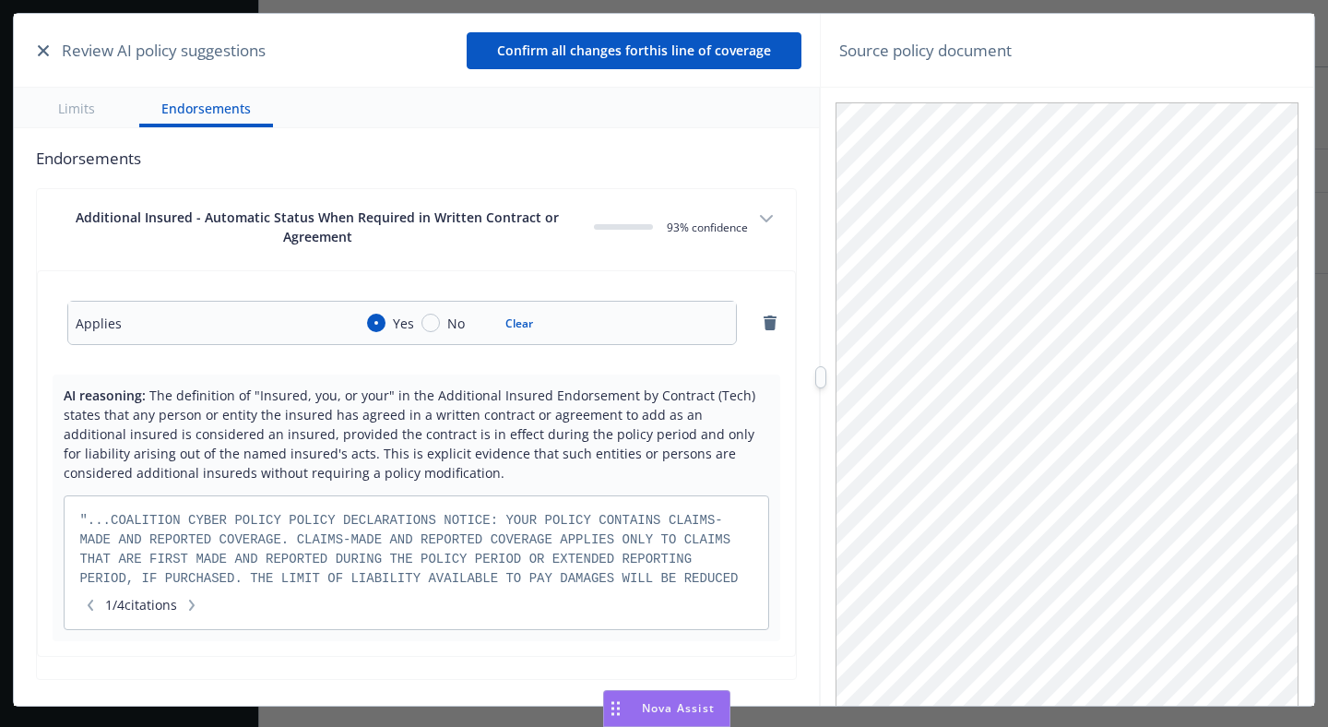
click at [651, 212] on div "0 93 % confidence" at bounding box center [671, 227] width 154 height 39
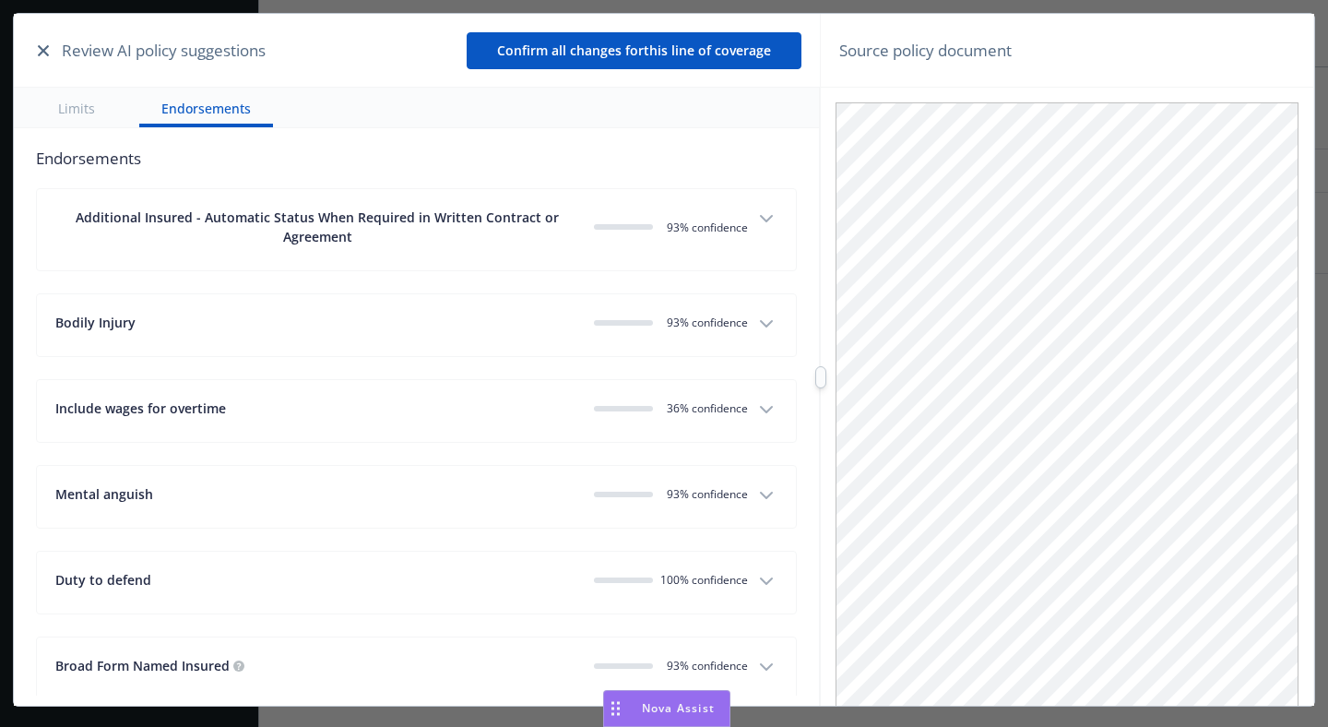
click at [42, 60] on button "button" at bounding box center [43, 51] width 22 height 22
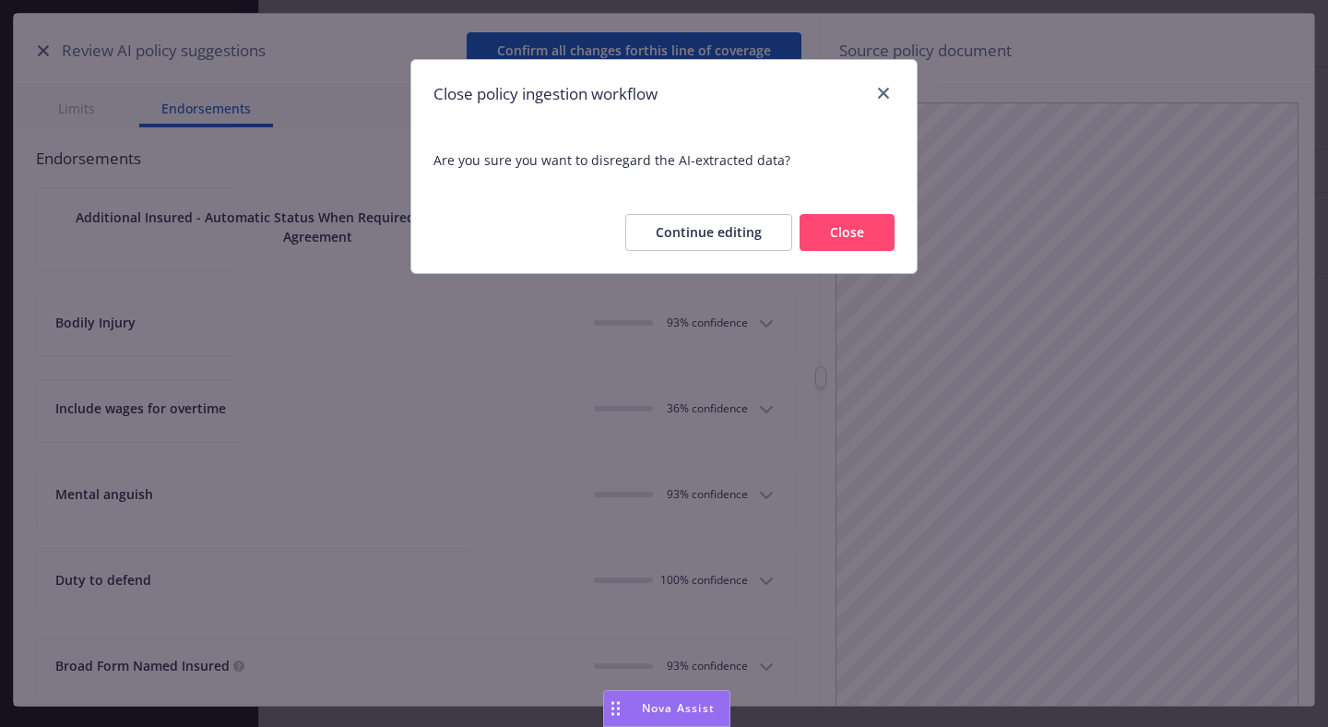
click at [858, 230] on button "Close" at bounding box center [847, 232] width 95 height 37
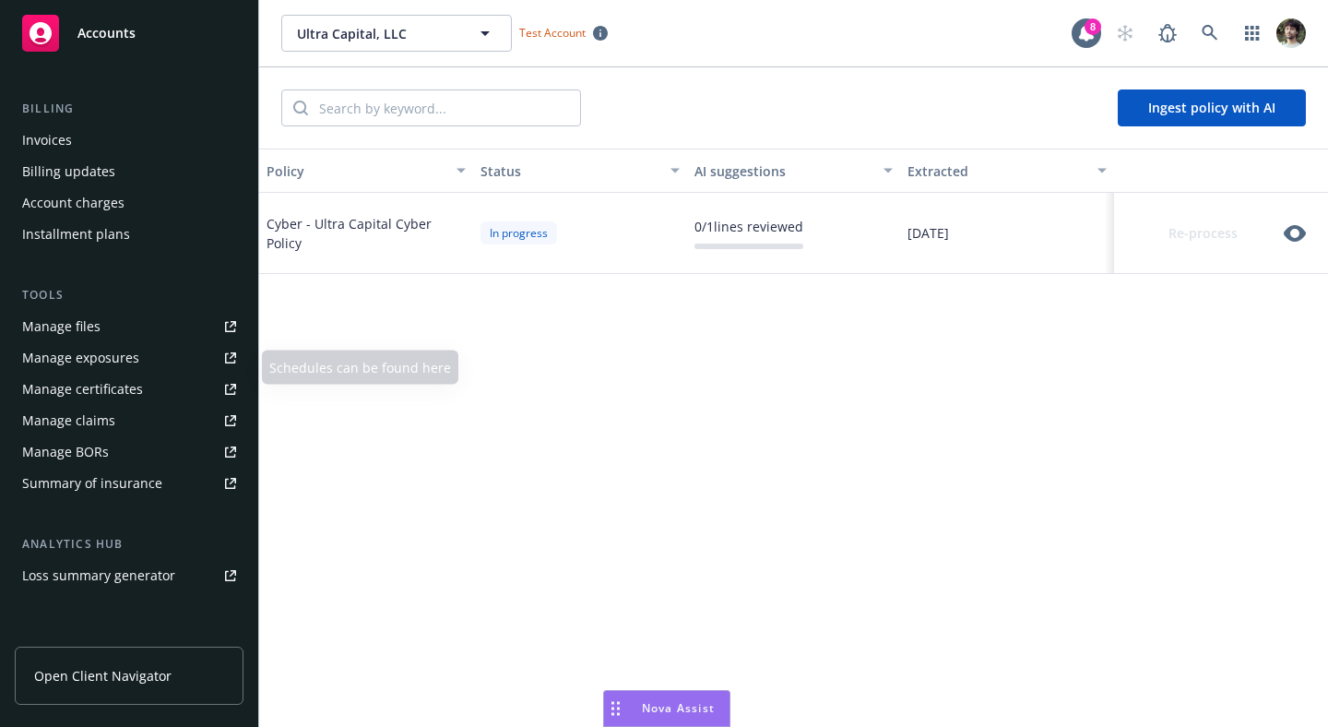
scroll to position [304, 0]
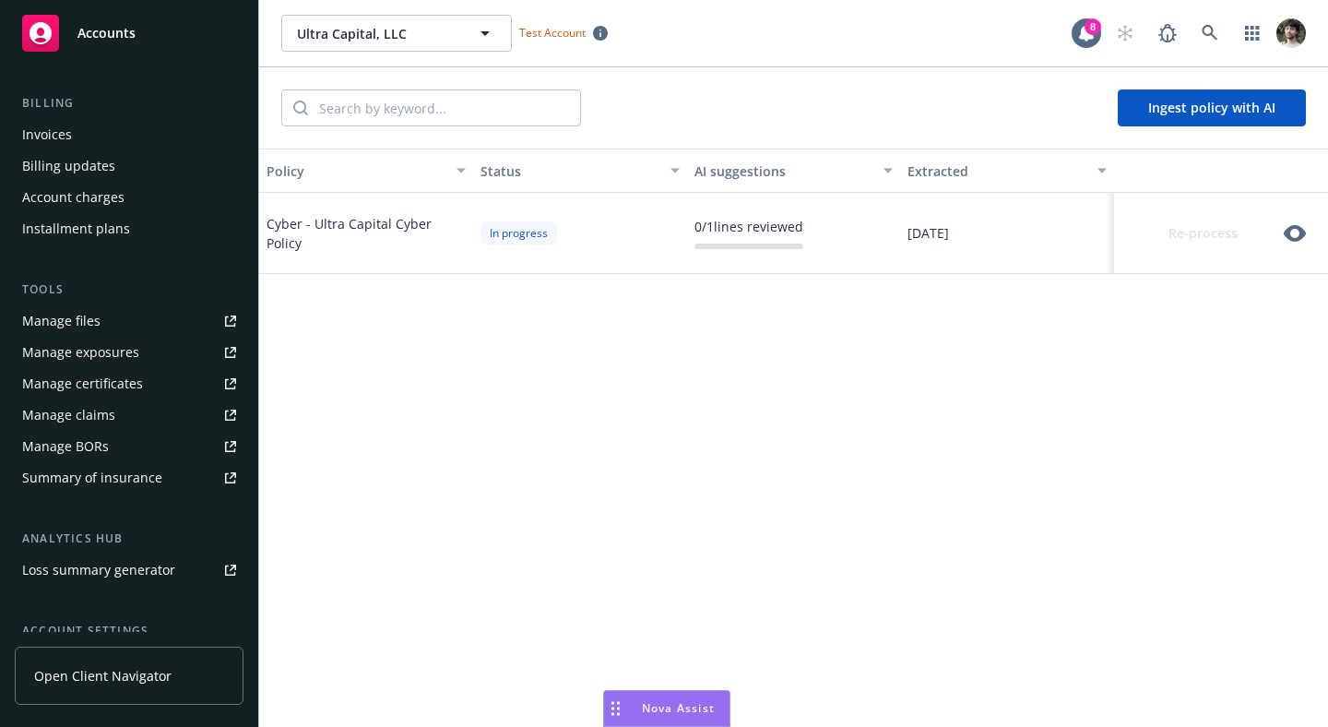
click at [112, 466] on div "Summary of insurance" at bounding box center [92, 478] width 140 height 30
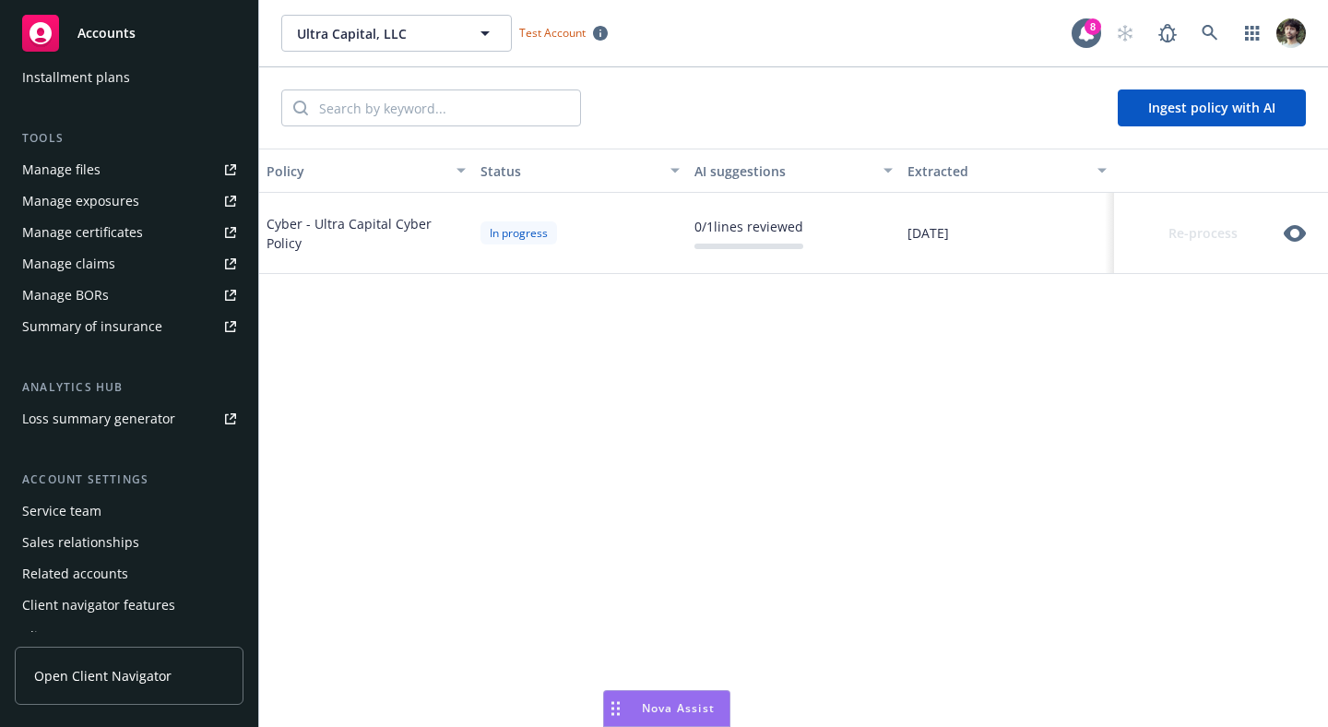
scroll to position [475, 0]
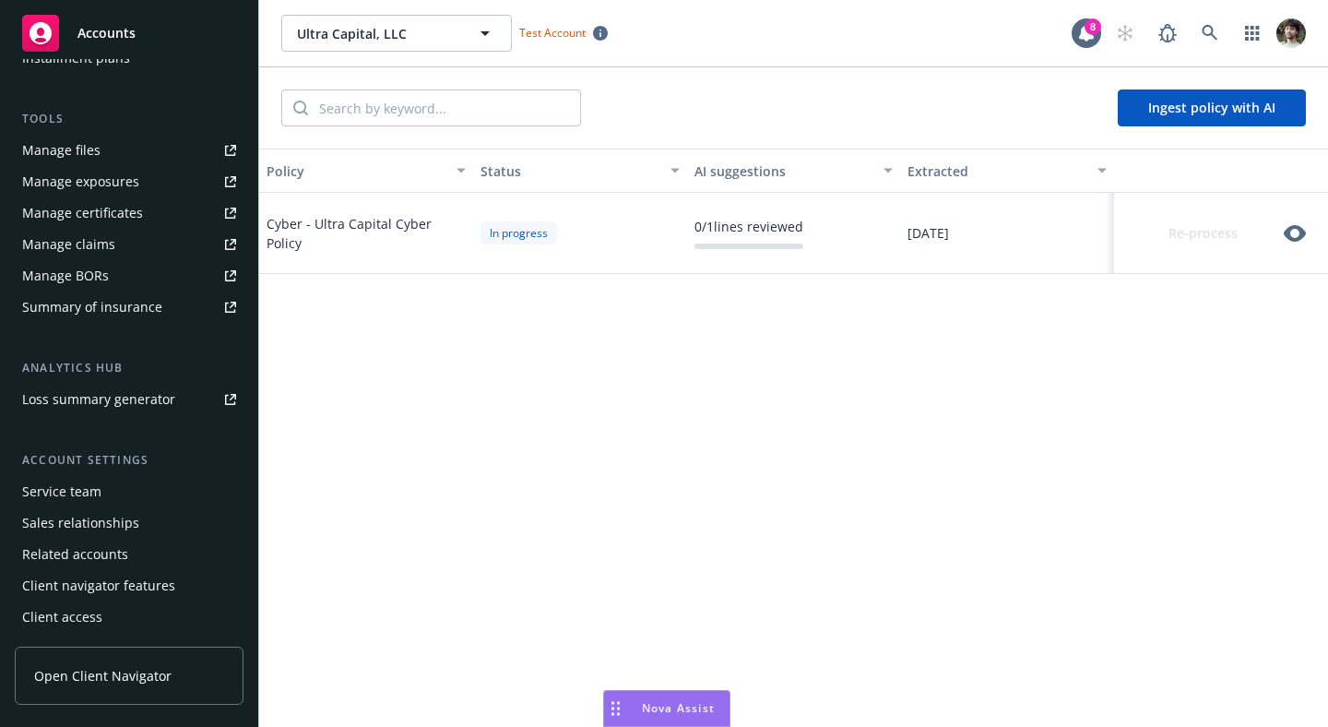
click at [993, 371] on div "Policy Status AI suggestions Extracted Cyber - Ultra Capital Cyber Policy In pr…" at bounding box center [793, 512] width 1069 height 727
click at [1200, 321] on div "Policy Status AI suggestions Extracted Cyber - Ultra Capital Cyber Policy In pr…" at bounding box center [793, 512] width 1069 height 727
click at [1296, 235] on icon "button" at bounding box center [1295, 233] width 22 height 22
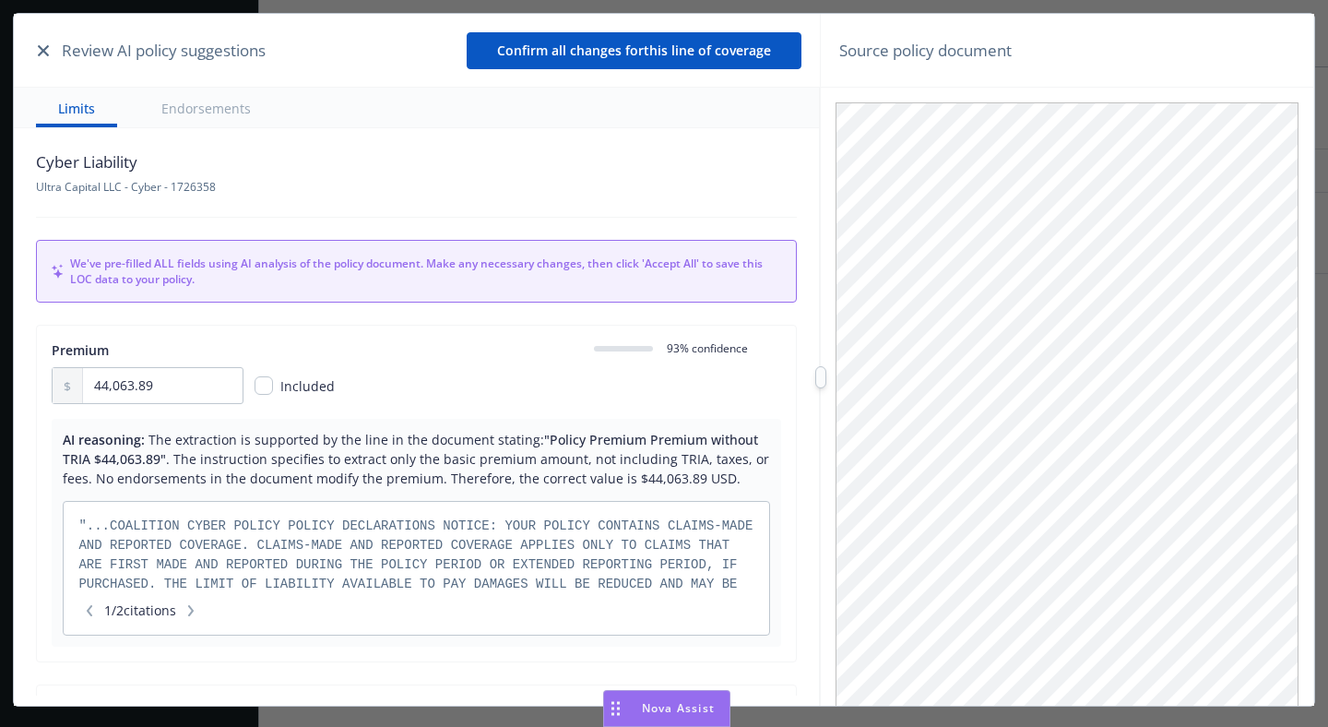
click at [45, 47] on icon "button" at bounding box center [43, 50] width 11 height 11
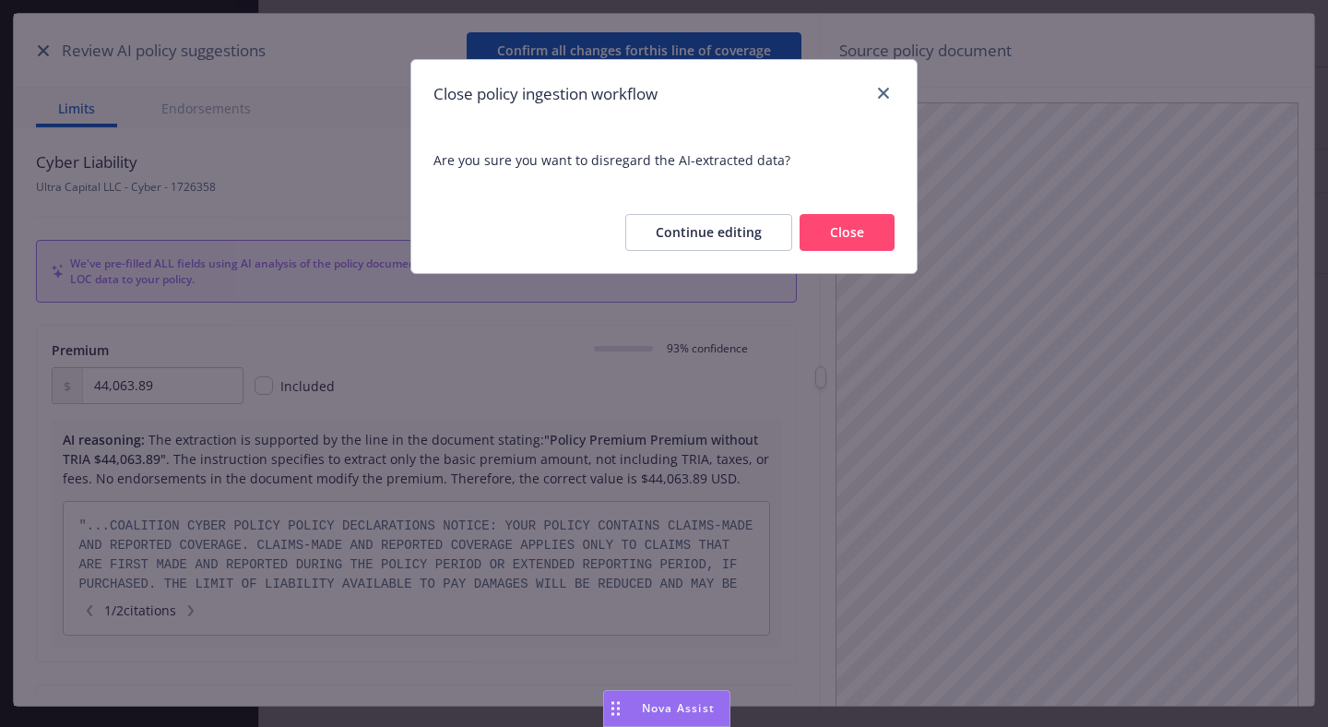
click at [821, 215] on button "Close" at bounding box center [847, 232] width 95 height 37
